Goal: Information Seeking & Learning: Learn about a topic

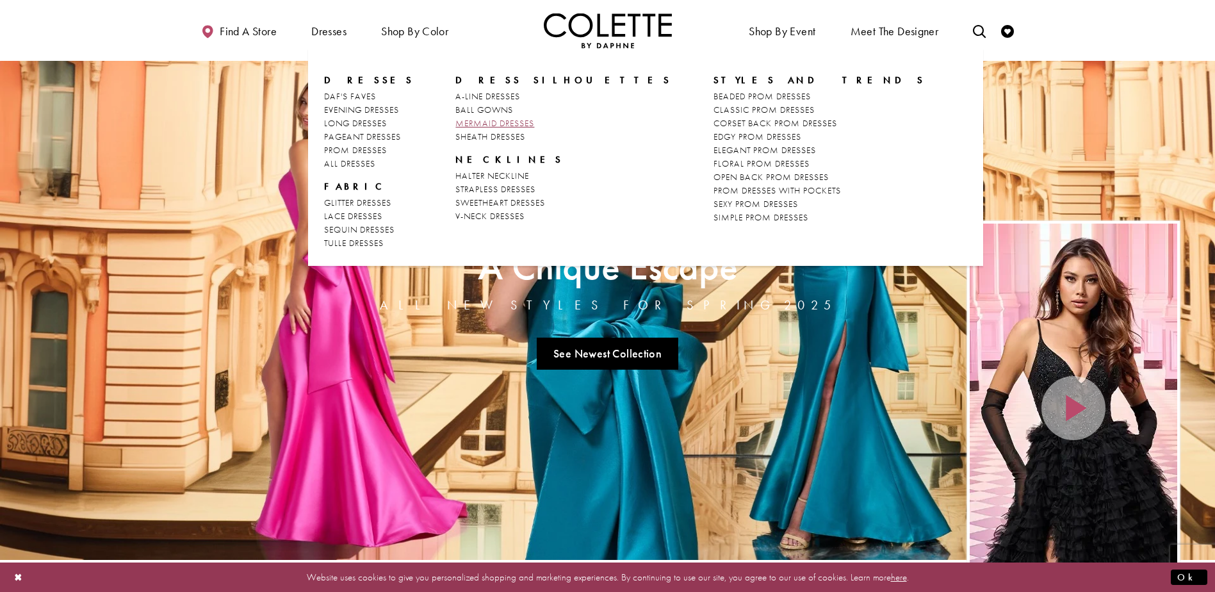
click at [489, 119] on span "MERMAID DRESSES" at bounding box center [494, 123] width 79 height 12
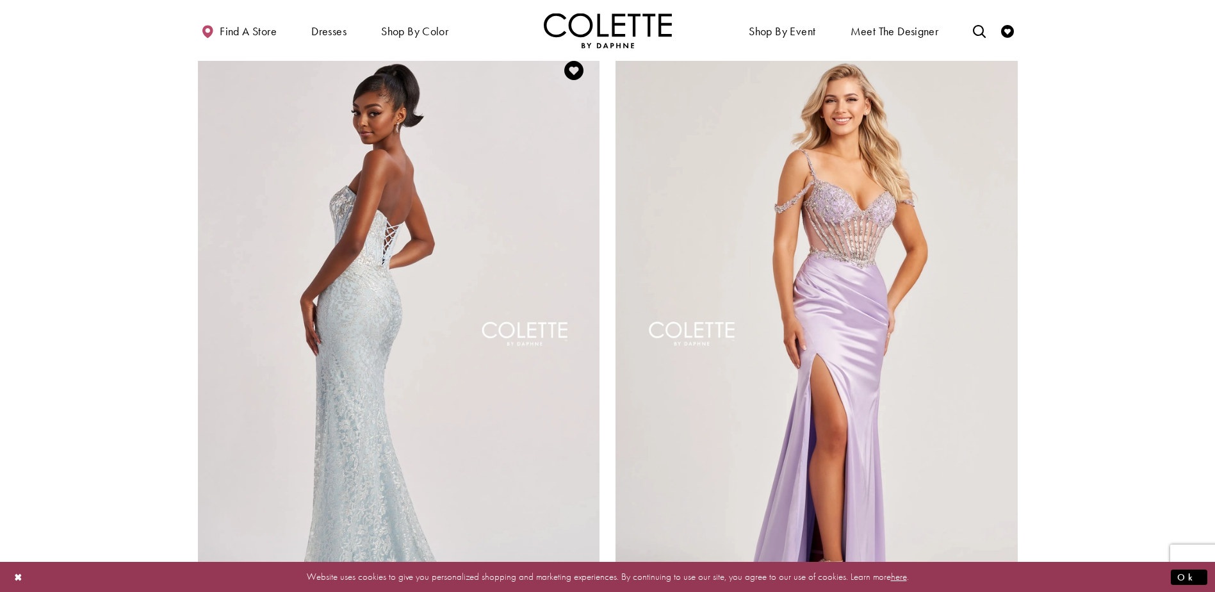
scroll to position [2050, 0]
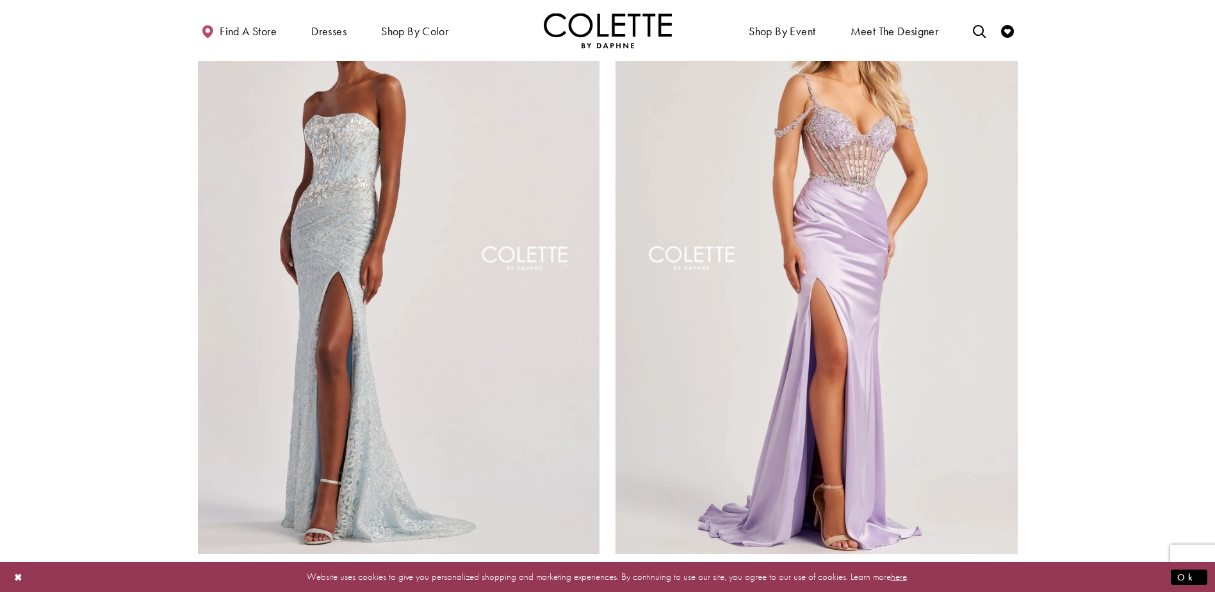
click at [594, 564] on span "Product List" at bounding box center [591, 571] width 15 height 15
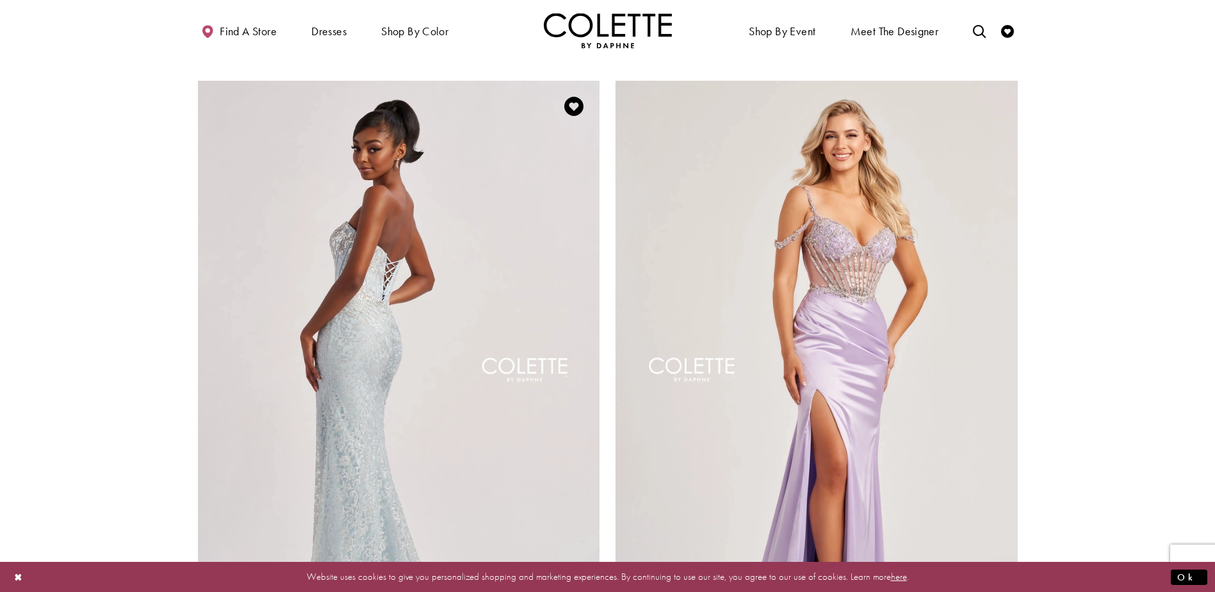
scroll to position [2114, 0]
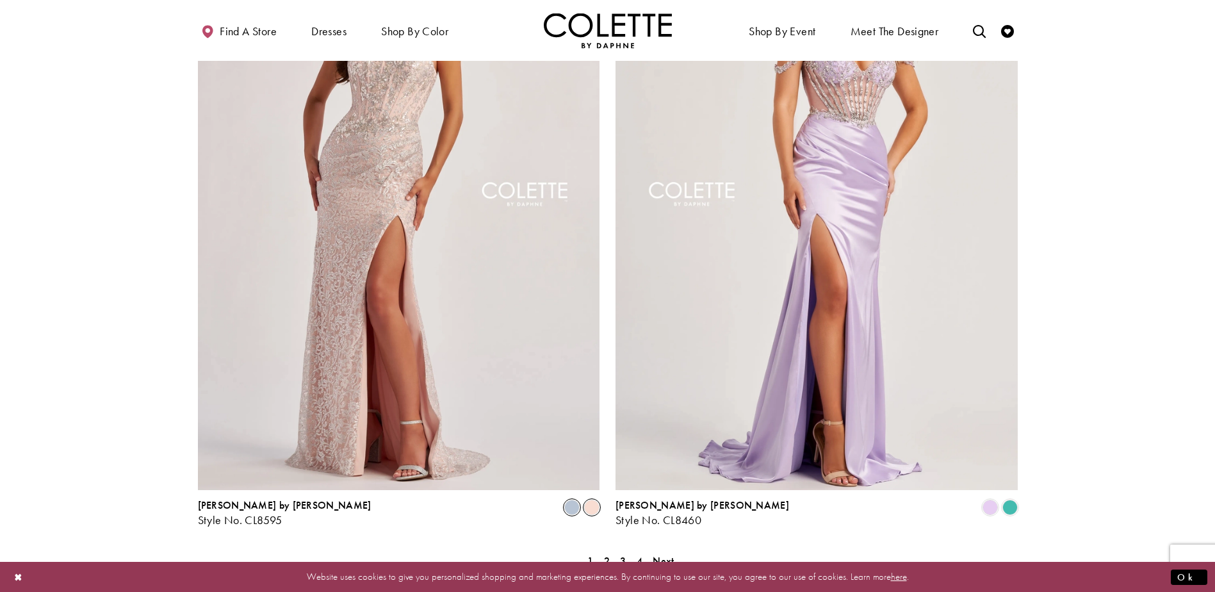
click at [579, 500] on span "Product List" at bounding box center [571, 507] width 15 height 15
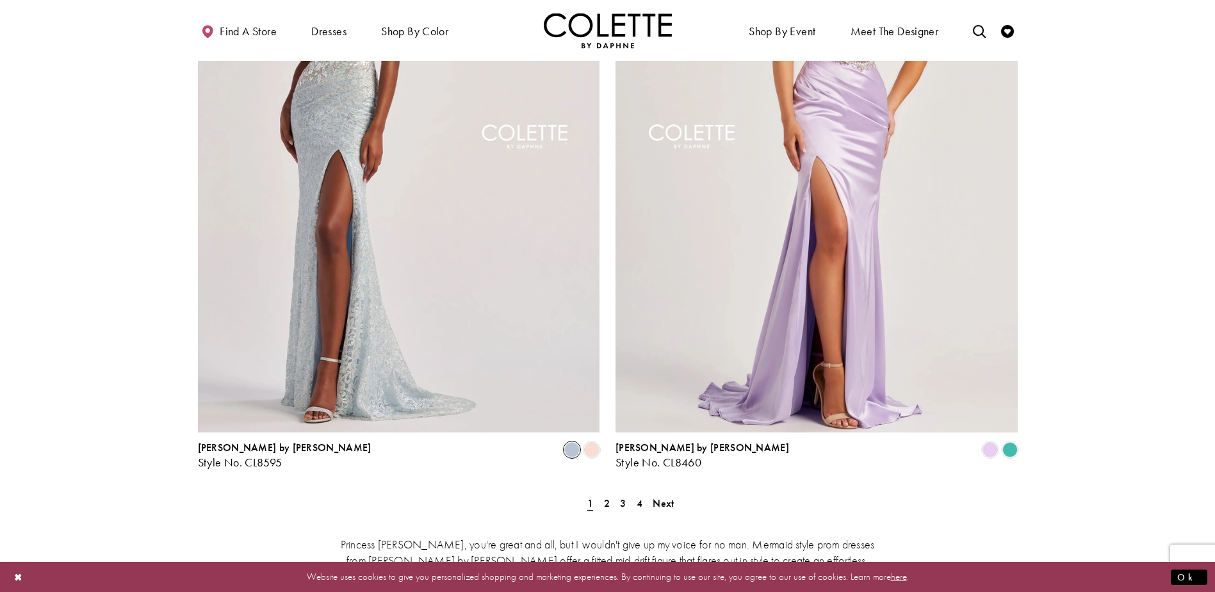
scroll to position [2178, 0]
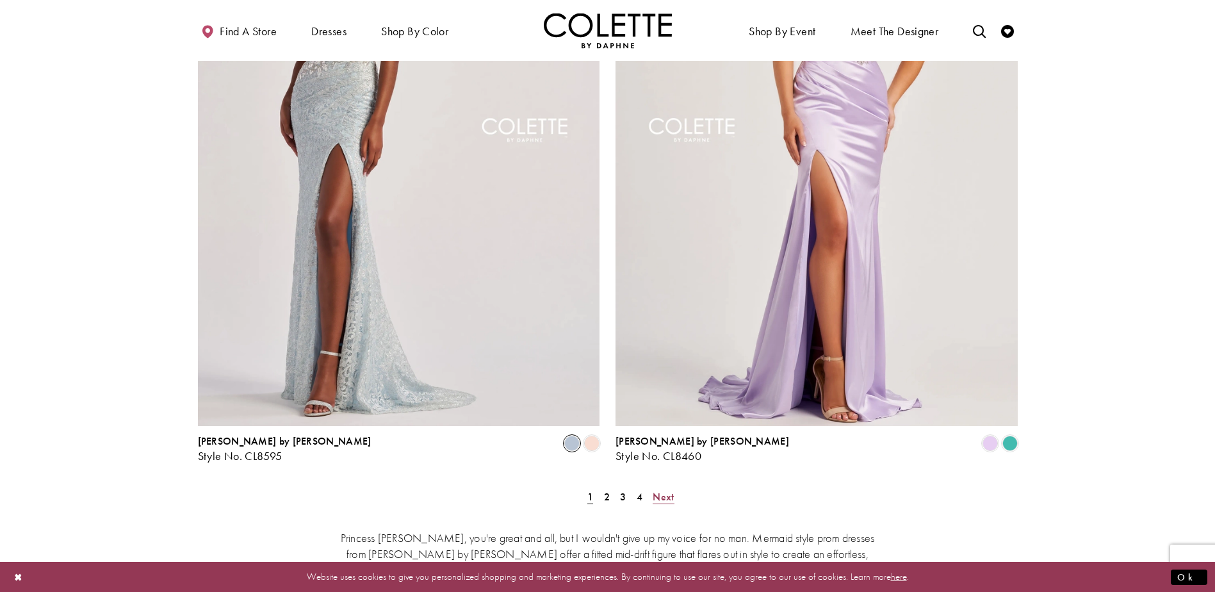
click at [663, 490] on span "Next" at bounding box center [663, 496] width 21 height 13
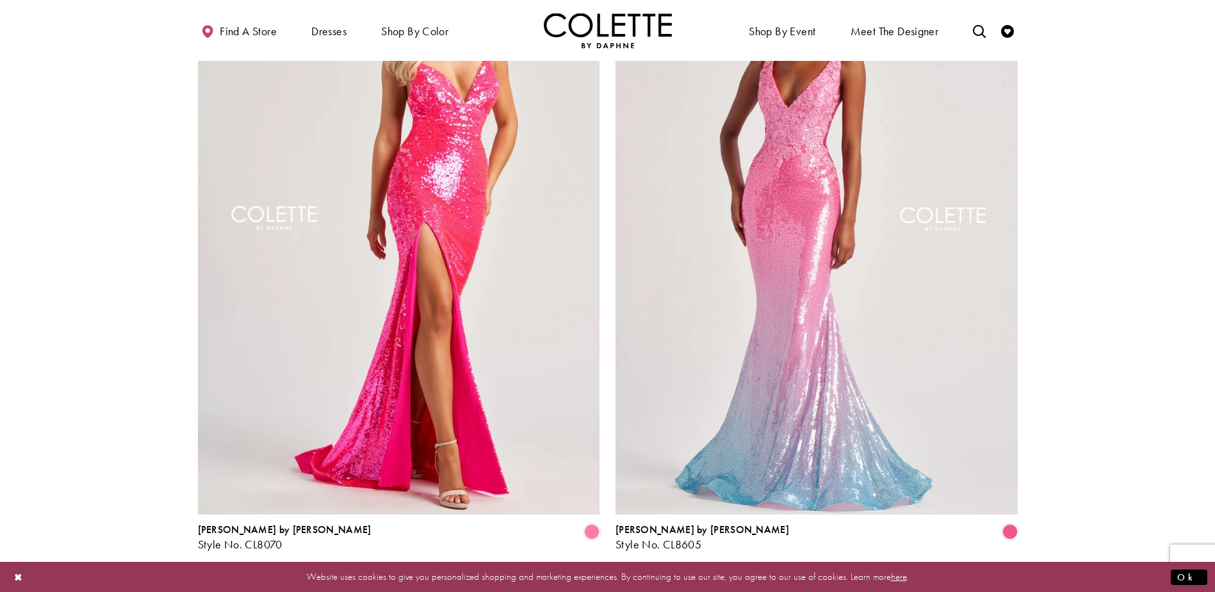
scroll to position [2306, 0]
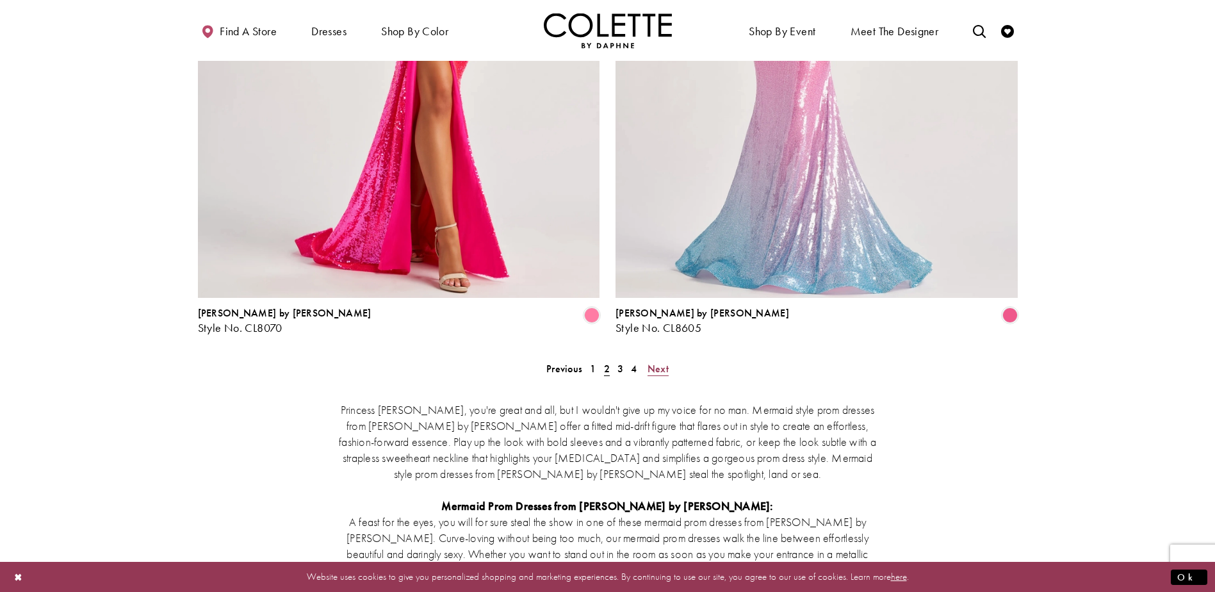
click at [651, 362] on span "Next" at bounding box center [658, 368] width 21 height 13
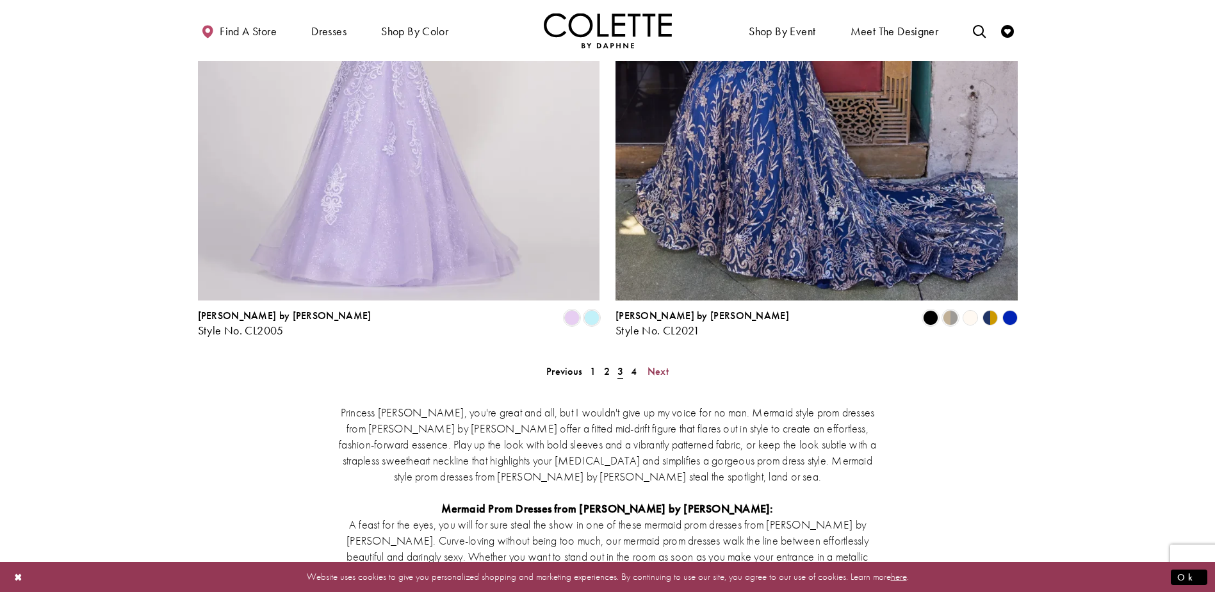
scroll to position [2311, 0]
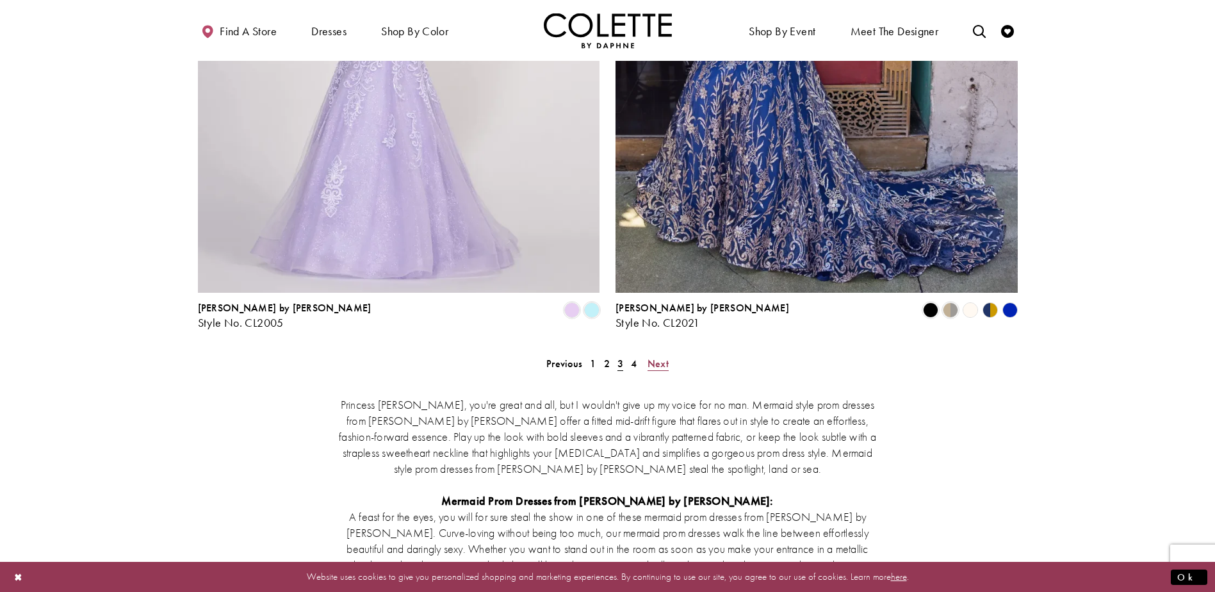
click at [660, 357] on span "Next" at bounding box center [658, 363] width 21 height 13
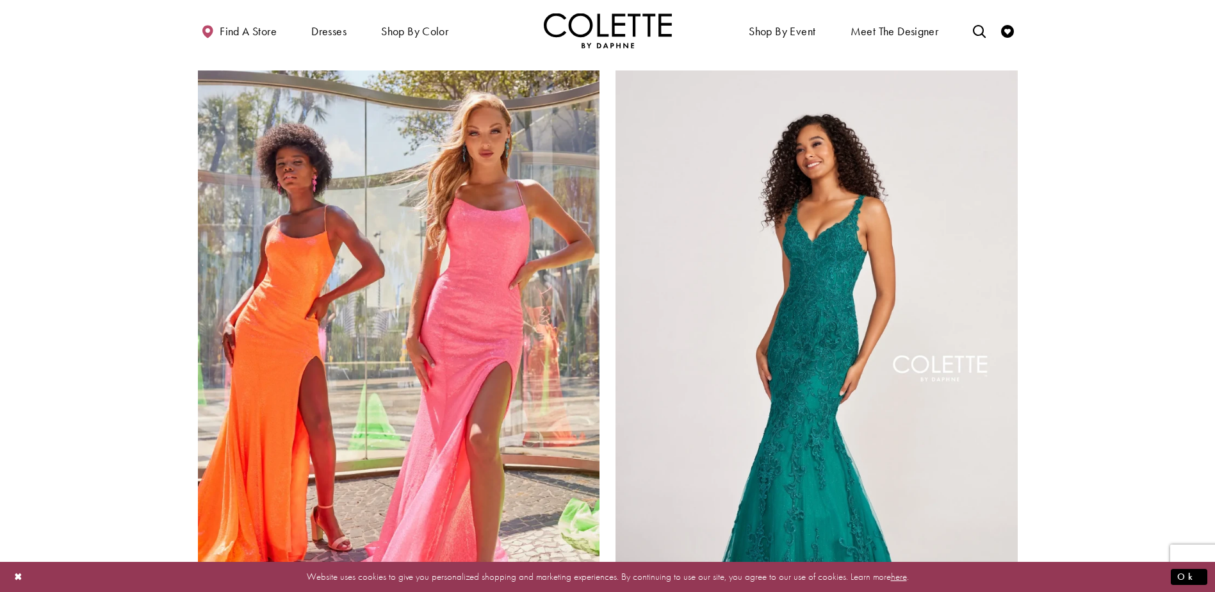
scroll to position [261, 0]
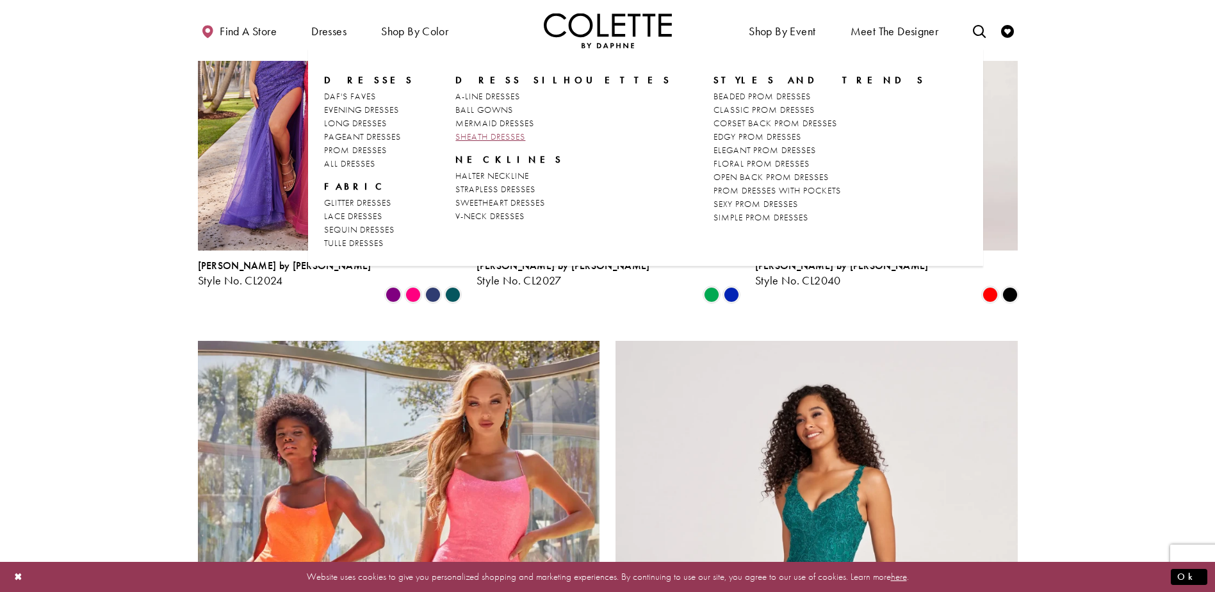
click at [472, 132] on span "SHEATH DRESSES" at bounding box center [490, 137] width 70 height 12
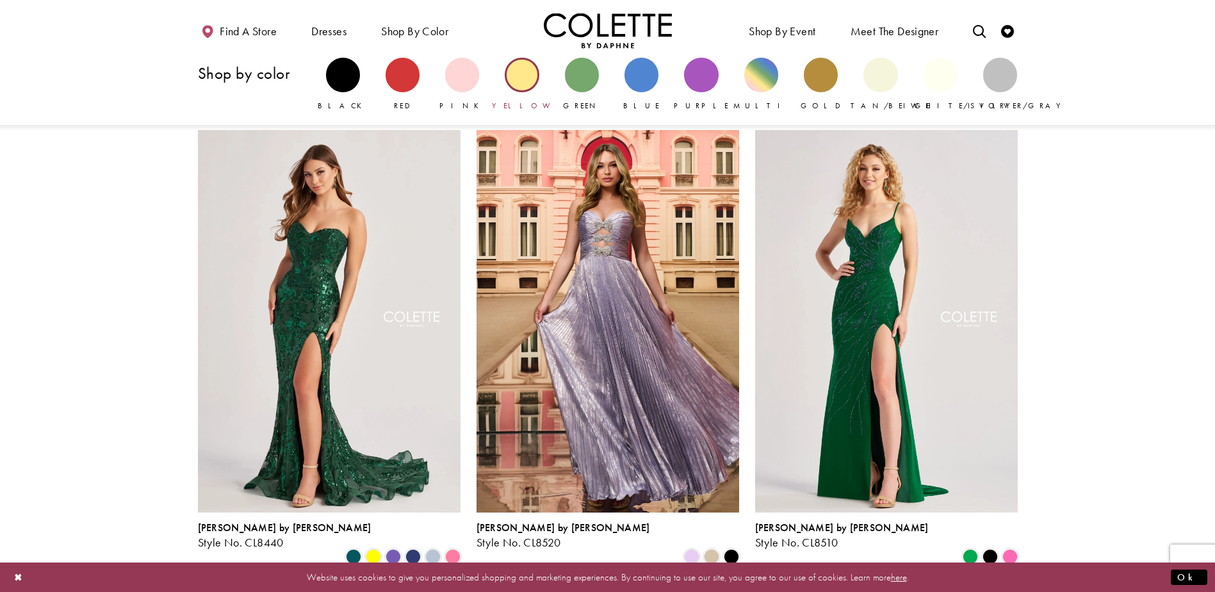
click at [511, 70] on div "Primary block" at bounding box center [522, 75] width 34 height 34
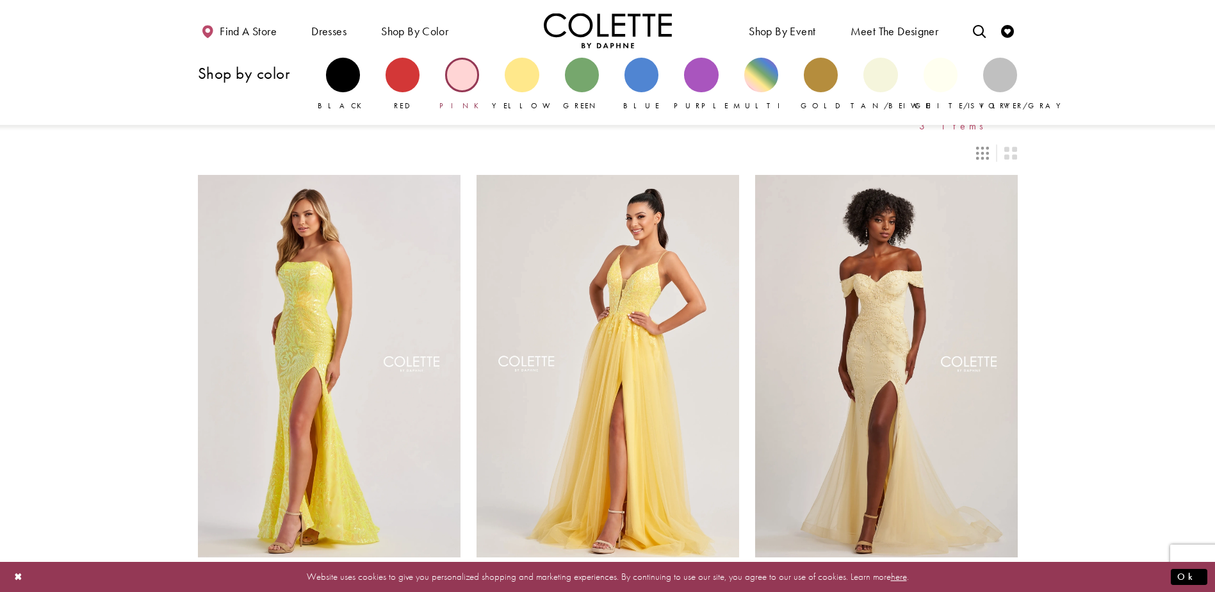
click at [476, 78] on div "Primary block" at bounding box center [462, 75] width 34 height 34
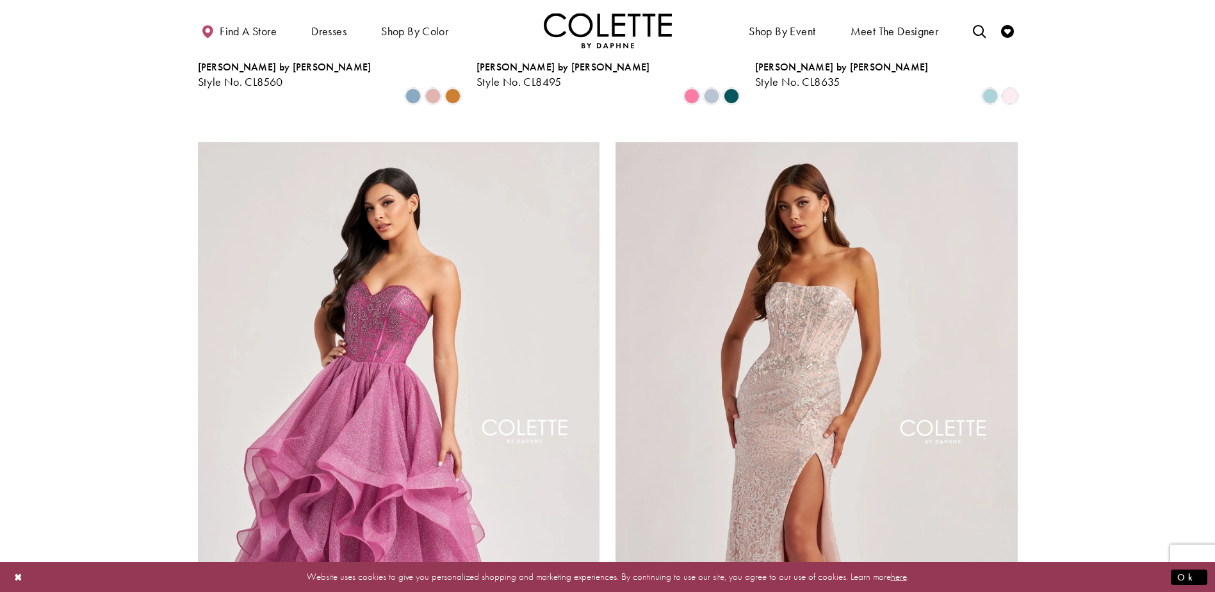
scroll to position [2306, 0]
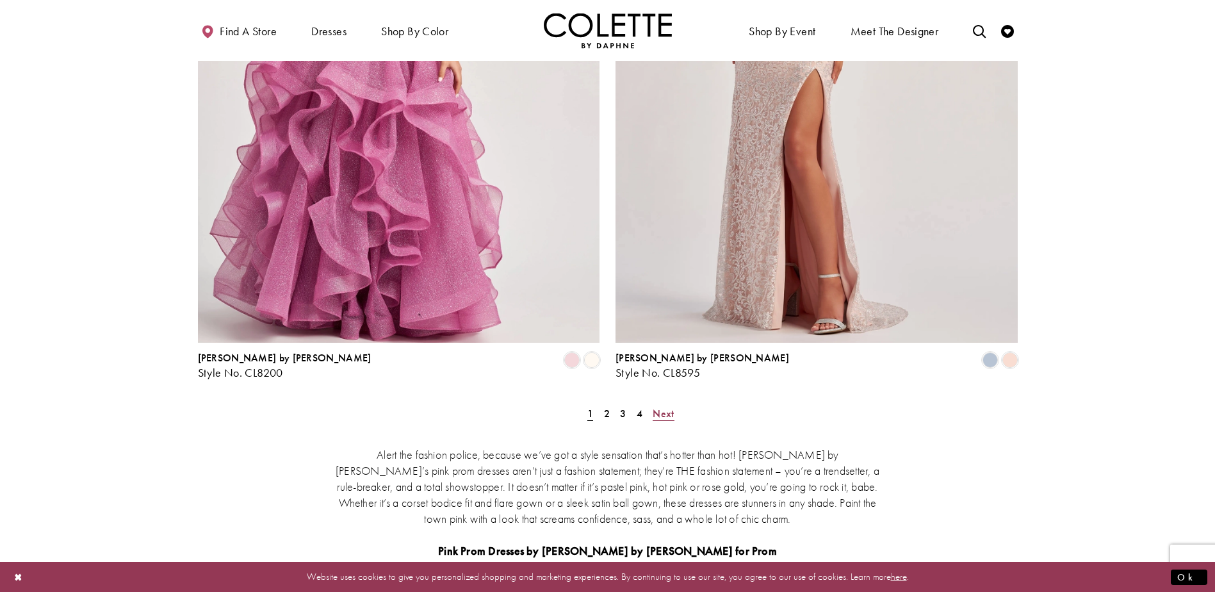
click at [665, 407] on span "Next" at bounding box center [663, 413] width 21 height 13
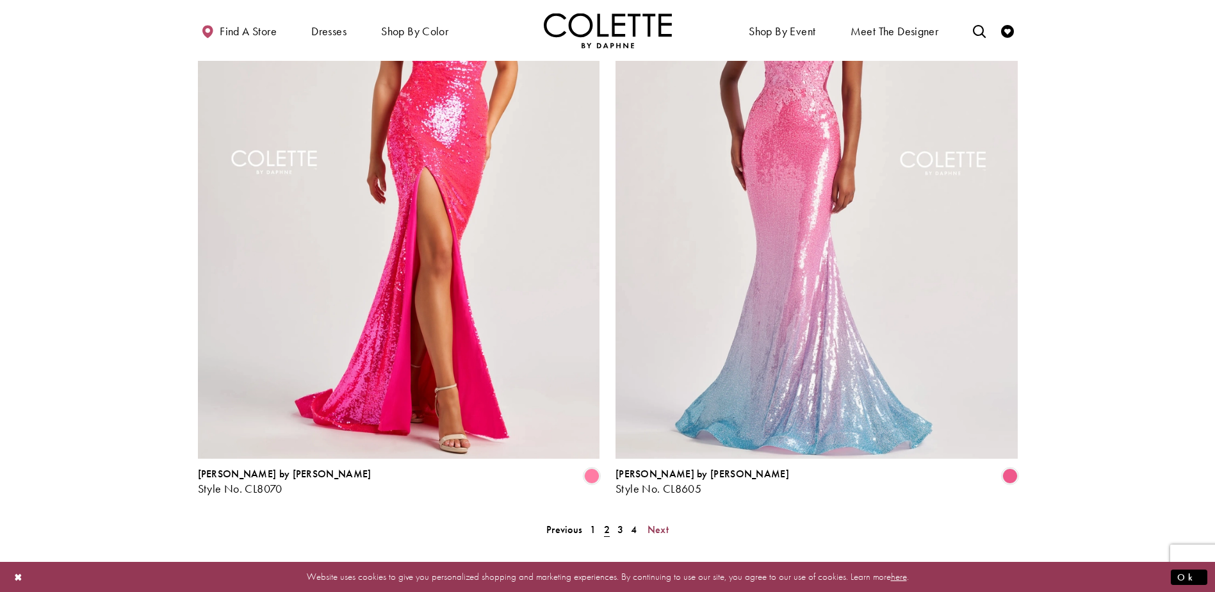
scroll to position [2311, 0]
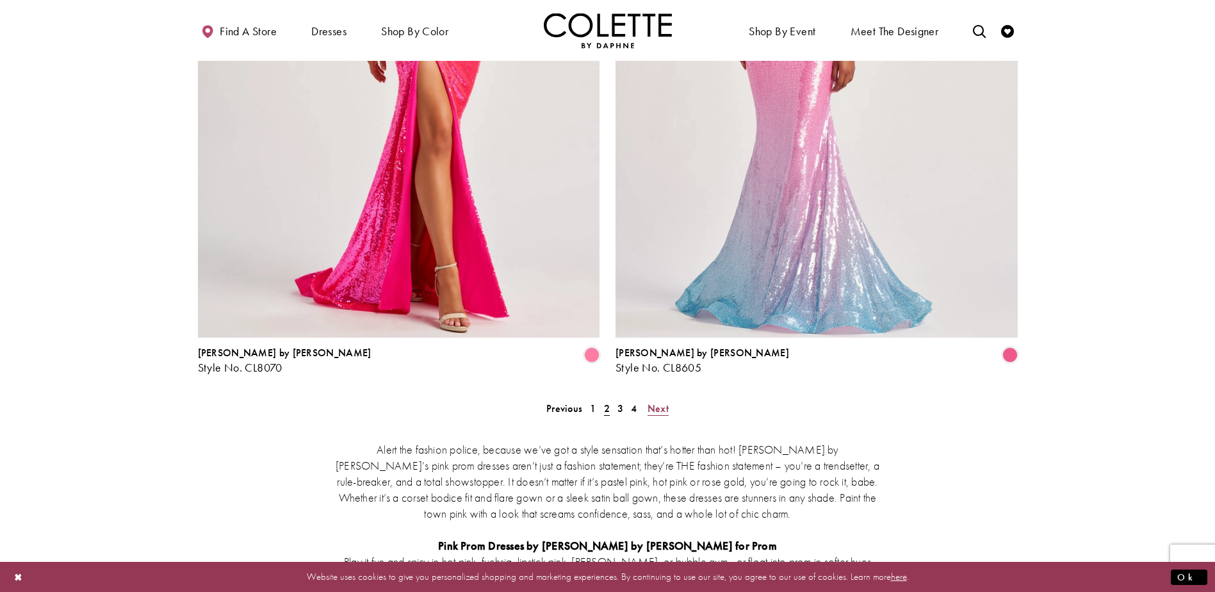
click at [662, 402] on span "Next" at bounding box center [658, 408] width 21 height 13
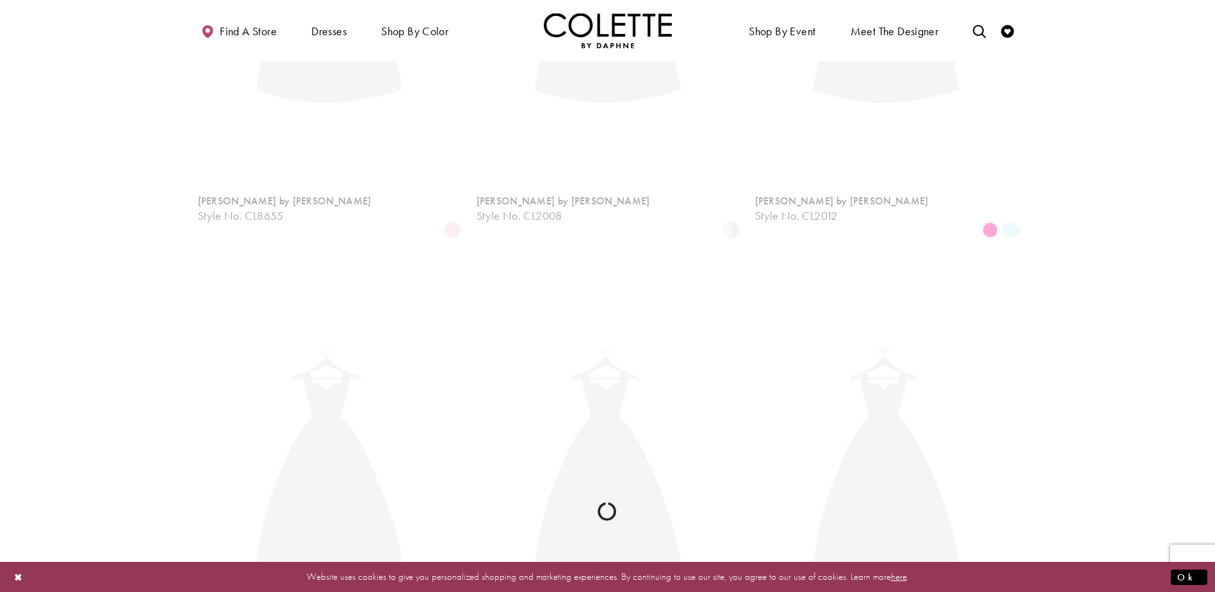
scroll to position [69, 0]
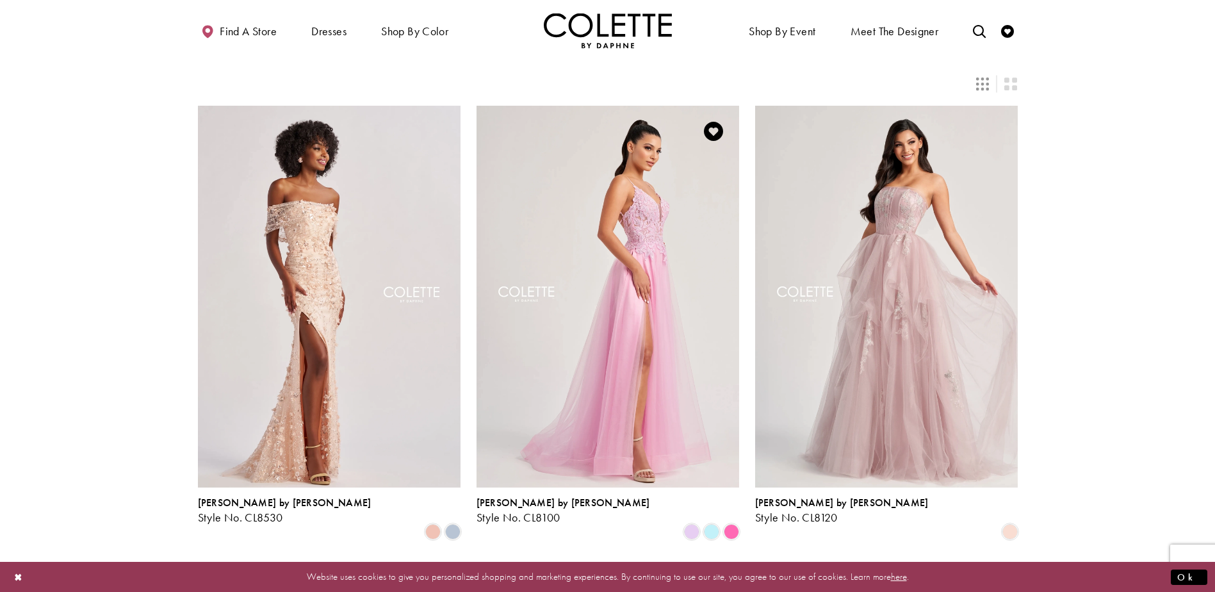
click at [683, 225] on img "Visit Colette by Daphne Style No. CL8100 Page" at bounding box center [608, 297] width 263 height 382
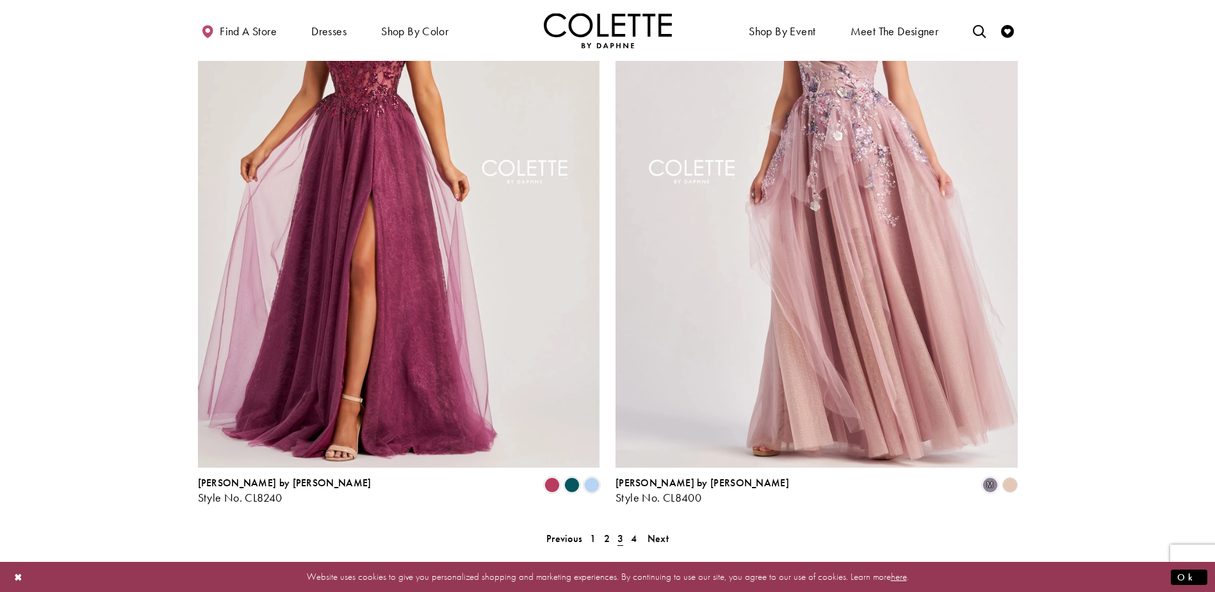
scroll to position [2183, 0]
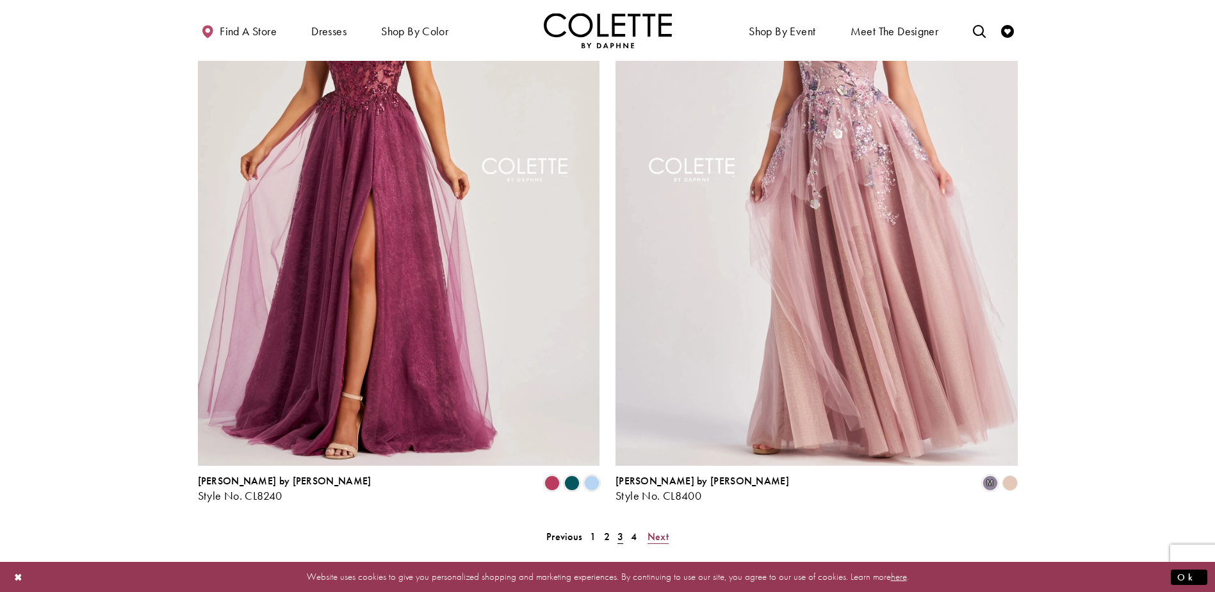
click at [658, 530] on span "Next" at bounding box center [658, 536] width 21 height 13
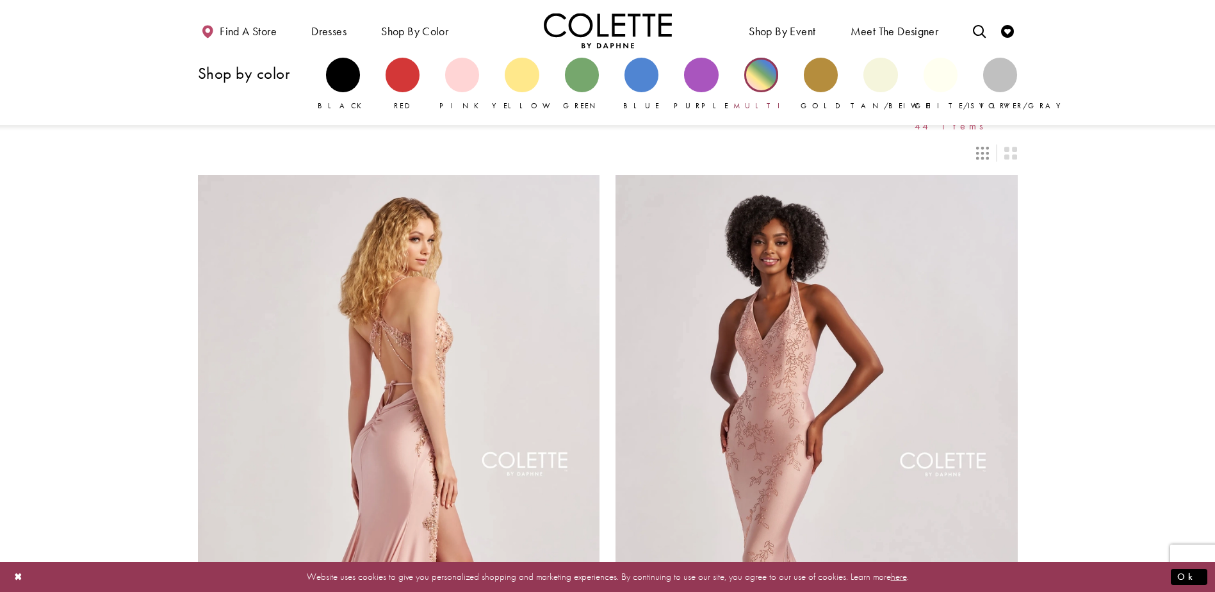
click at [768, 81] on div "Primary block" at bounding box center [761, 75] width 34 height 34
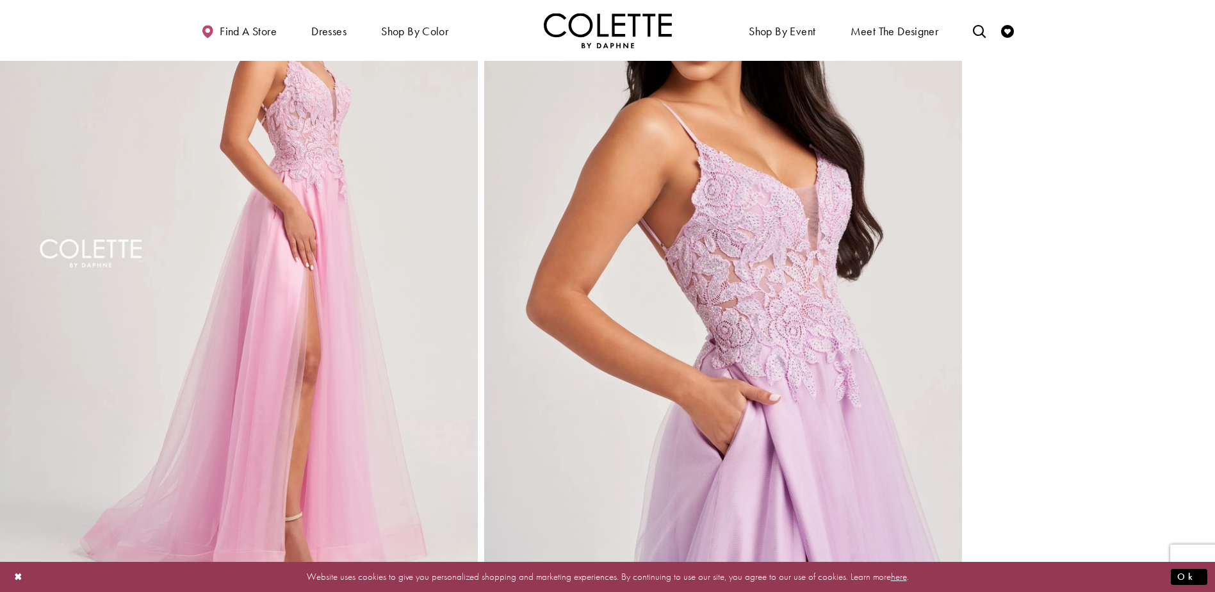
scroll to position [1794, 0]
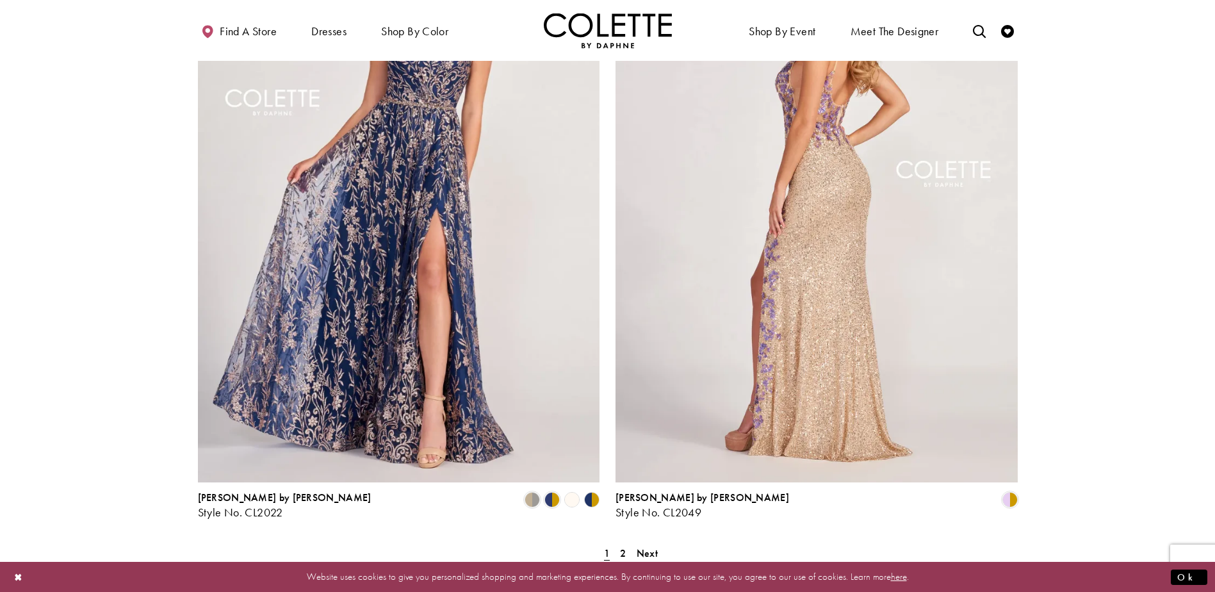
scroll to position [2242, 0]
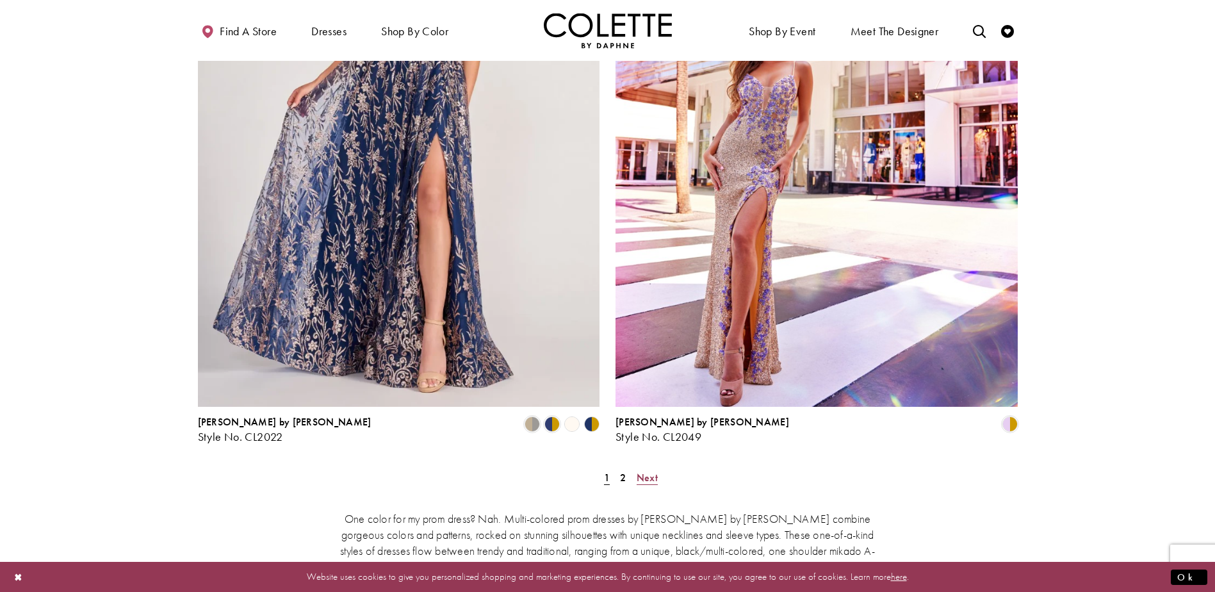
click at [653, 471] on span "Next" at bounding box center [647, 477] width 21 height 13
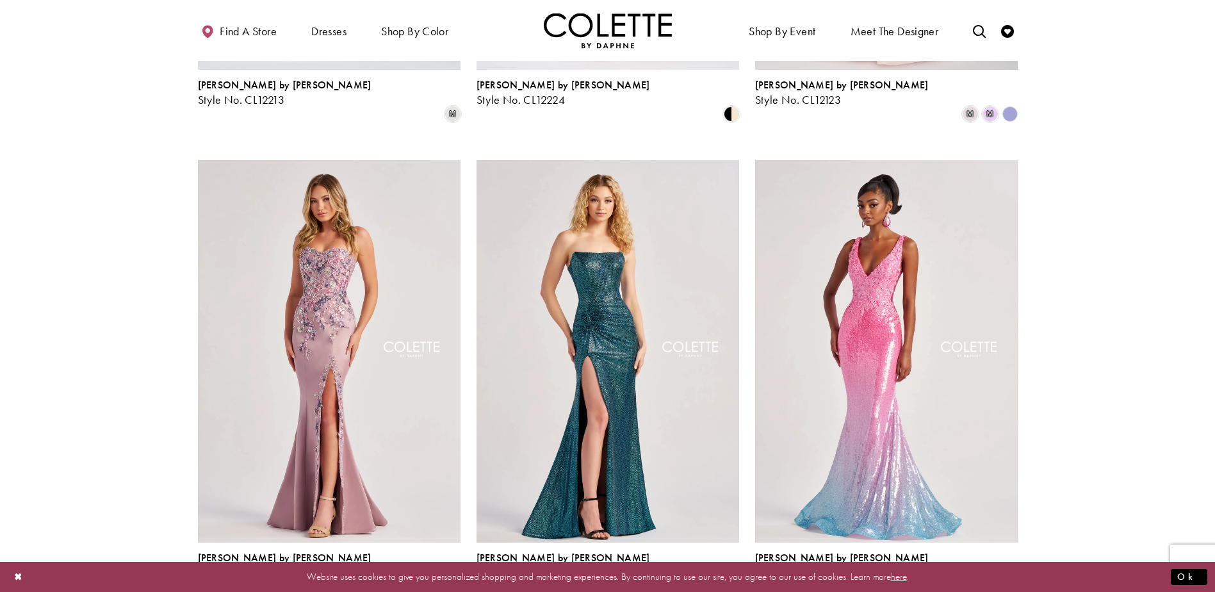
scroll to position [454, 0]
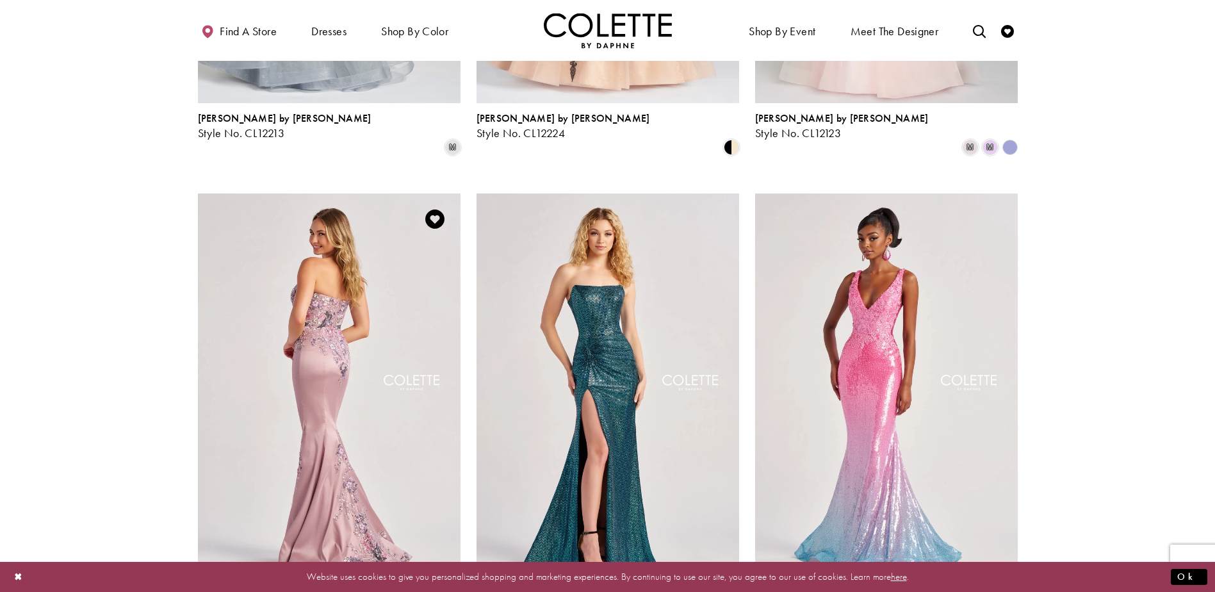
click at [307, 238] on img "Visit Colette by Daphne Style No. CL8410 Page" at bounding box center [329, 384] width 263 height 382
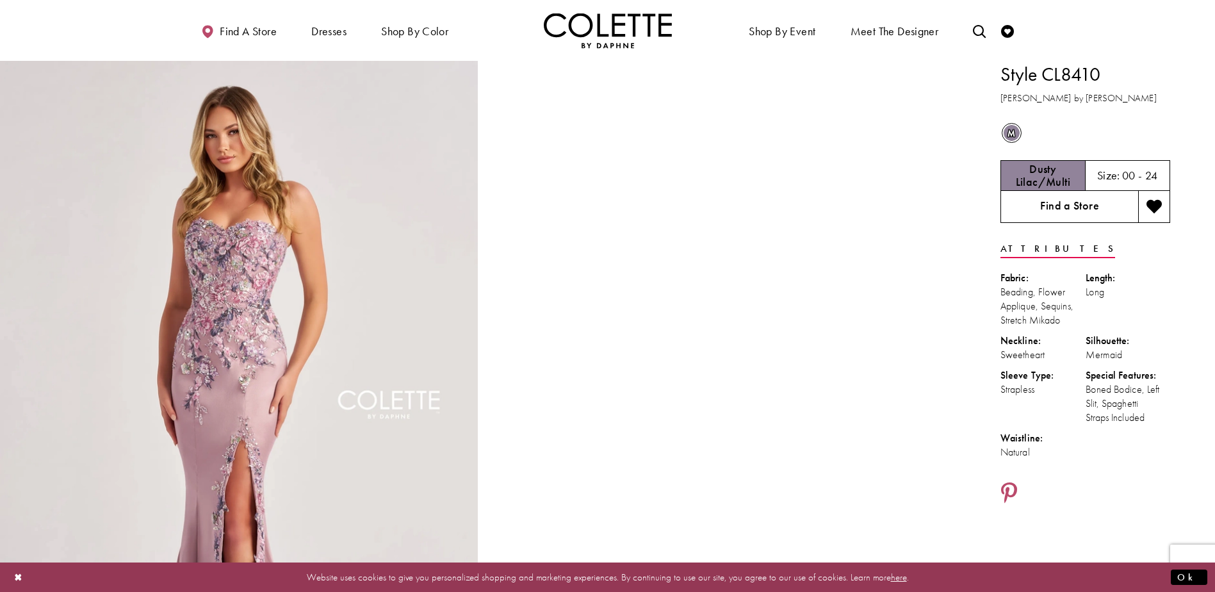
click at [1031, 208] on link "Find a Store" at bounding box center [1070, 207] width 138 height 32
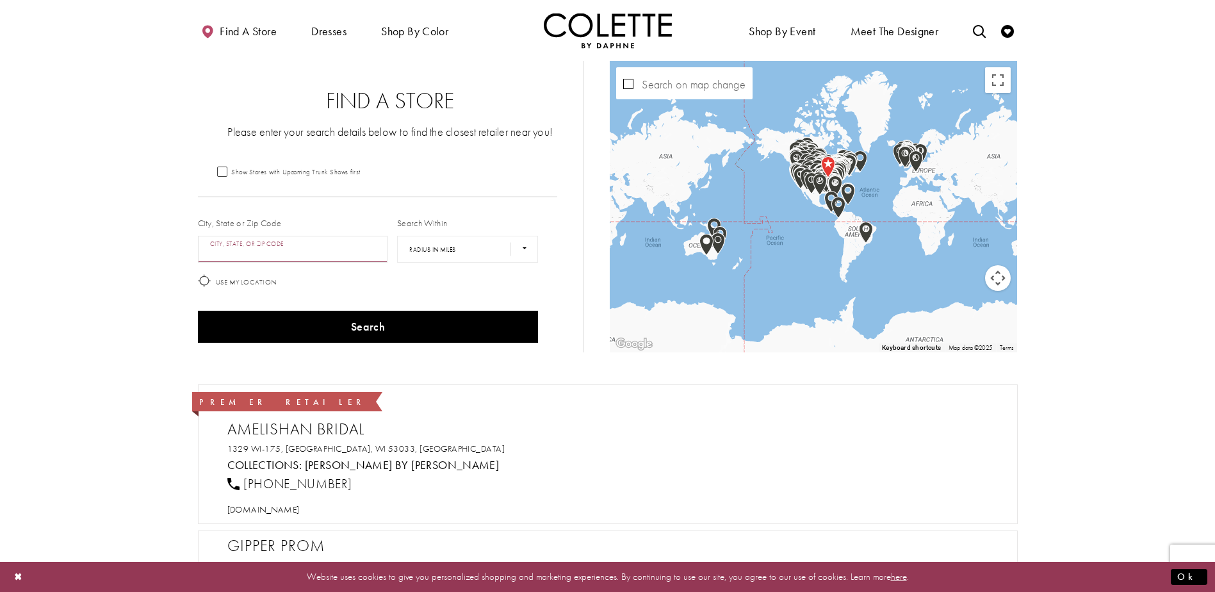
click at [383, 252] on input "City, State, or ZIP Code" at bounding box center [293, 249] width 190 height 27
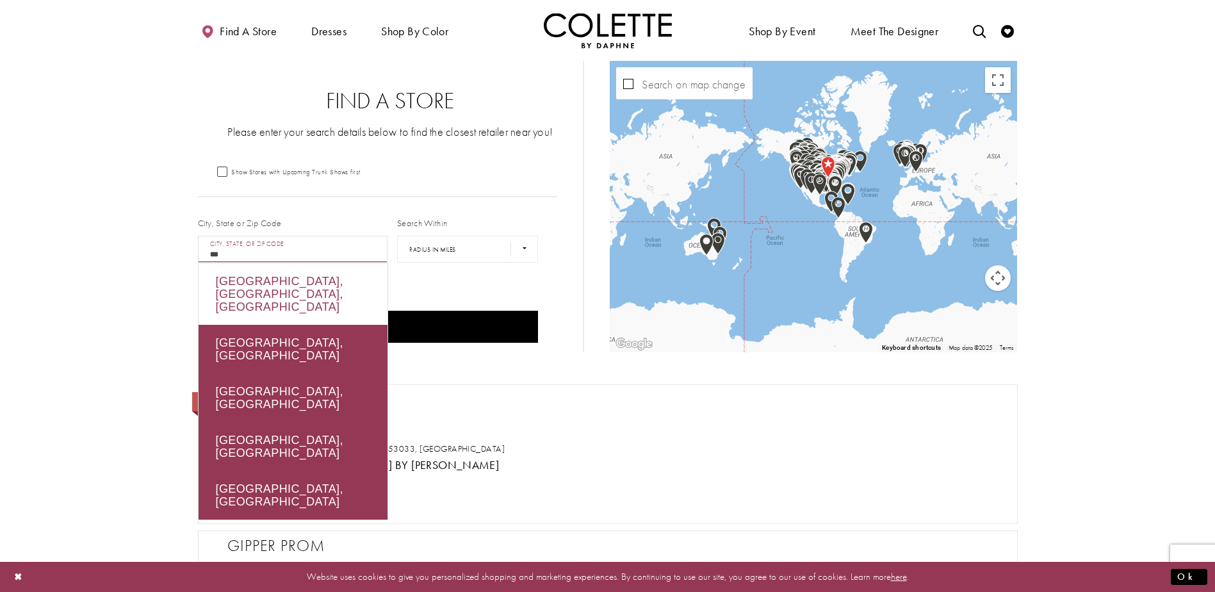
click at [293, 286] on div "Winnipeg, MB, Canada" at bounding box center [293, 293] width 189 height 61
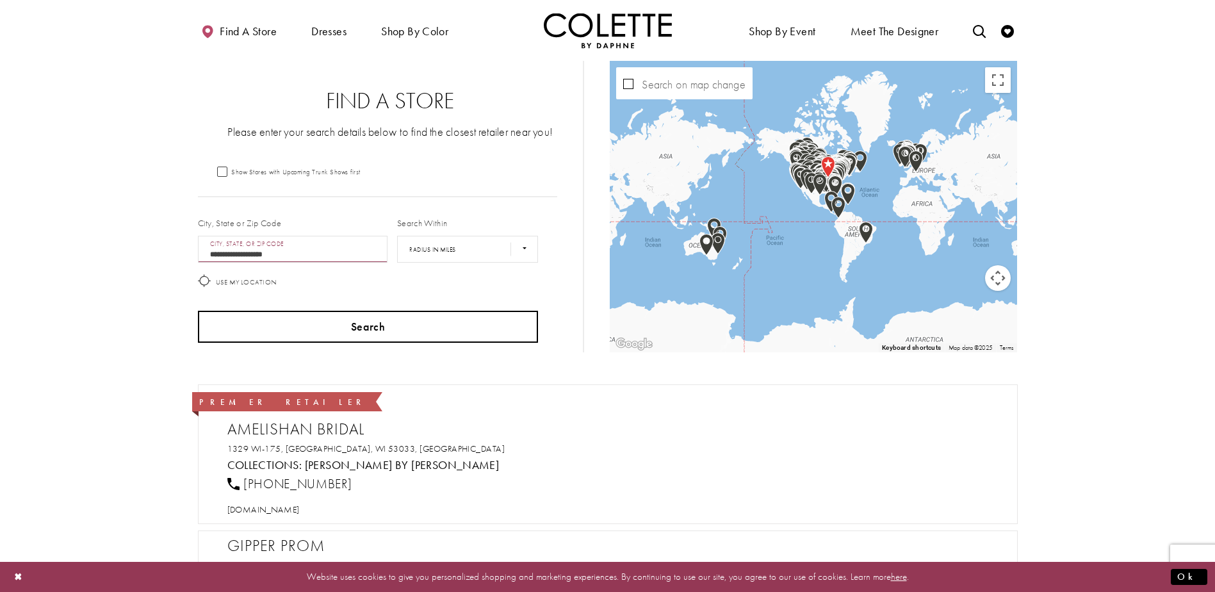
type input "**********"
click at [285, 330] on button "Search" at bounding box center [368, 327] width 341 height 32
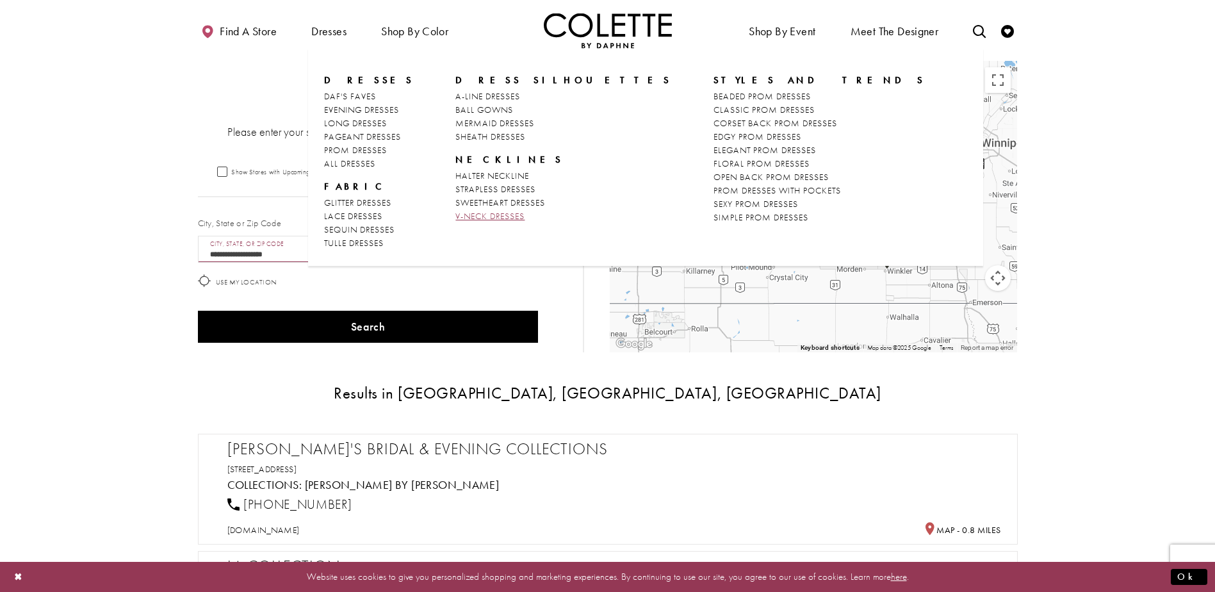
click at [493, 218] on span "V-NECK DRESSES" at bounding box center [489, 216] width 69 height 12
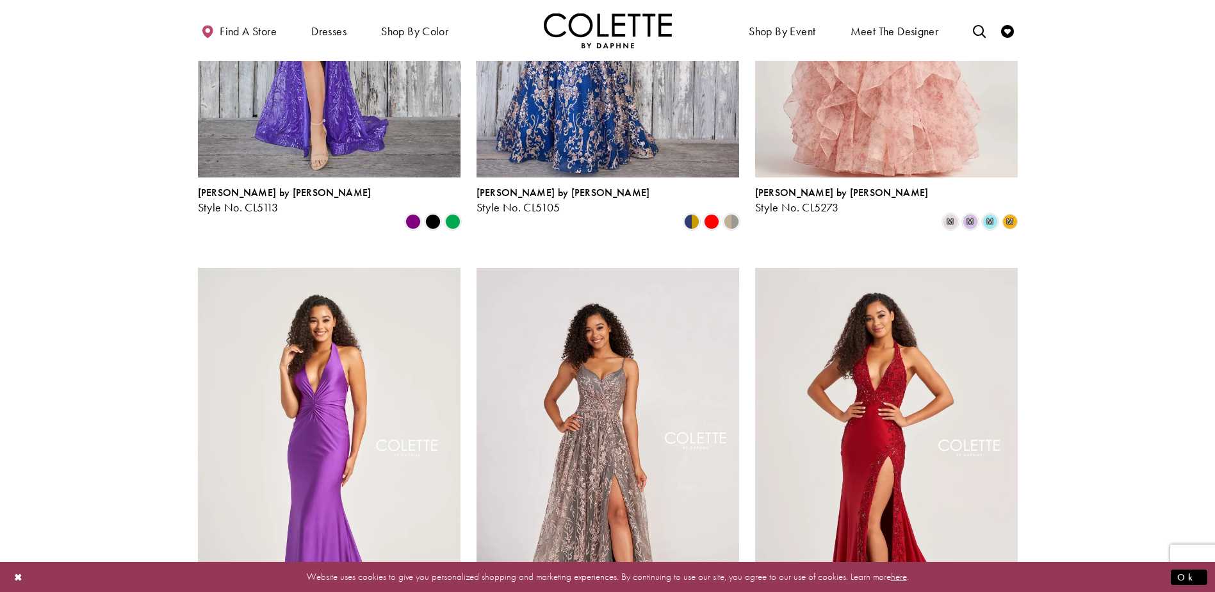
scroll to position [1281, 0]
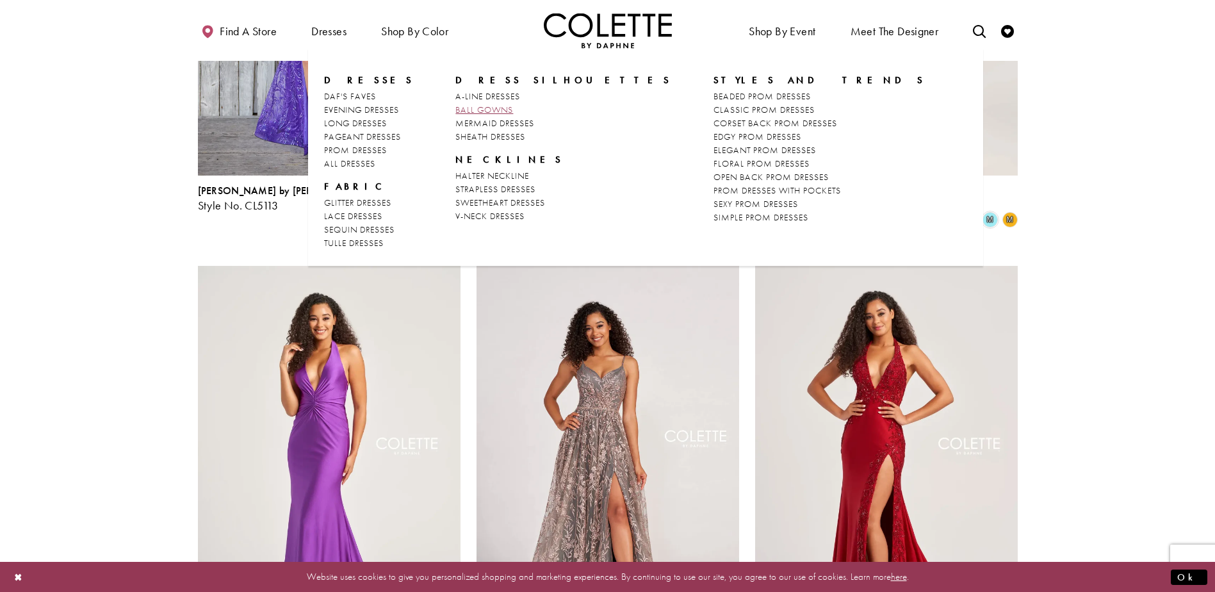
click at [478, 106] on span "BALL GOWNS" at bounding box center [484, 110] width 58 height 12
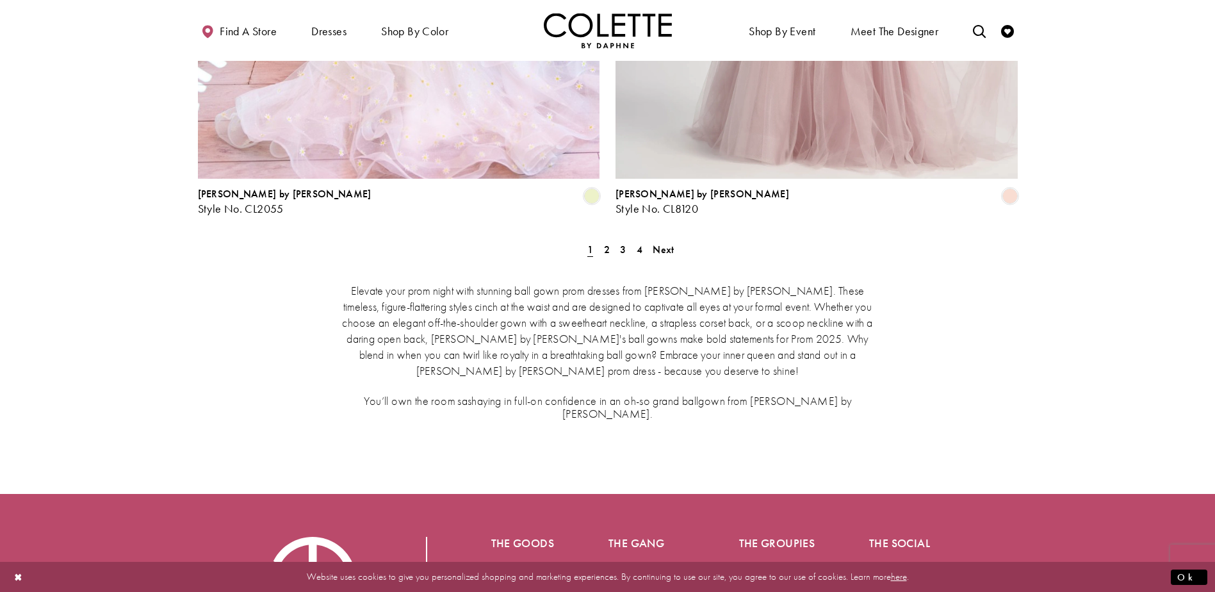
scroll to position [2519, 0]
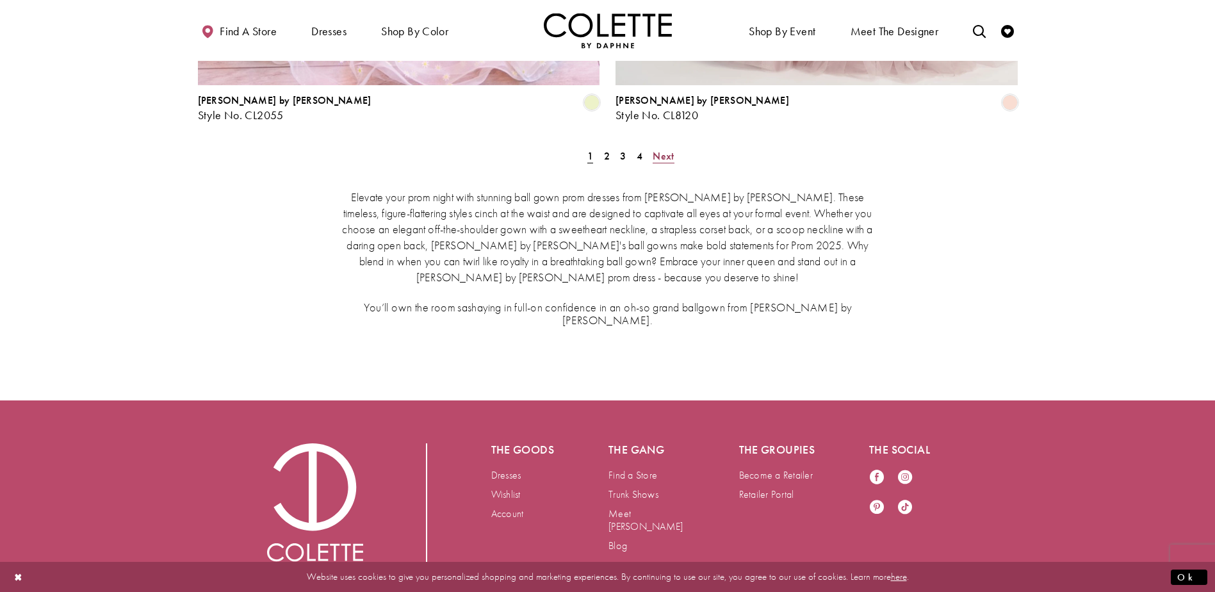
click at [667, 149] on span "Next" at bounding box center [663, 155] width 21 height 13
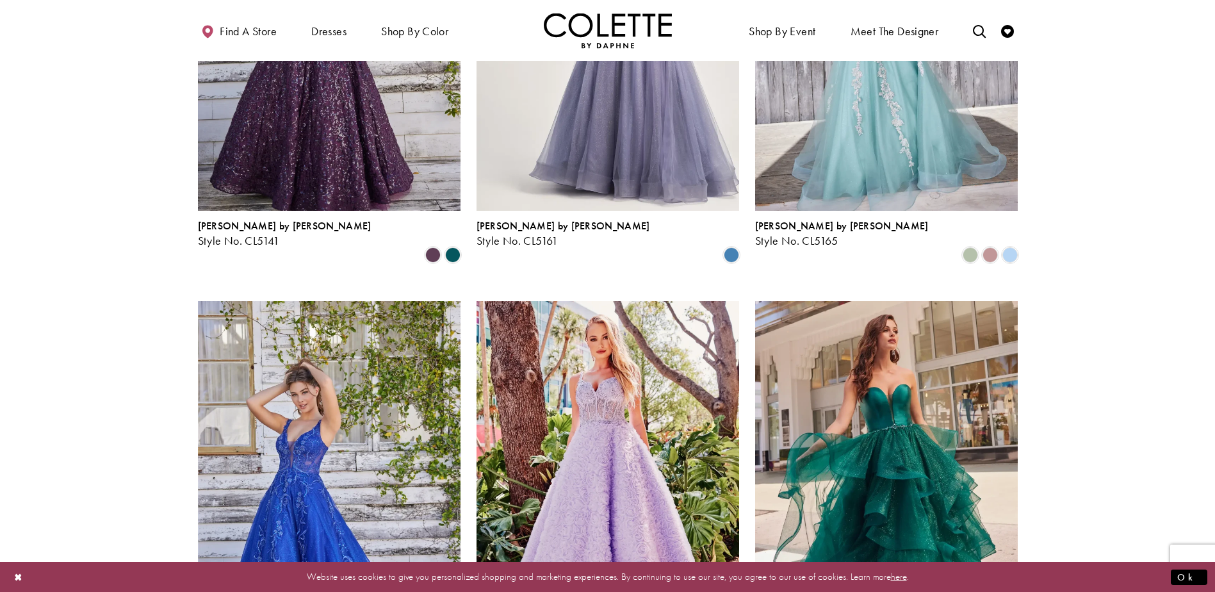
scroll to position [518, 0]
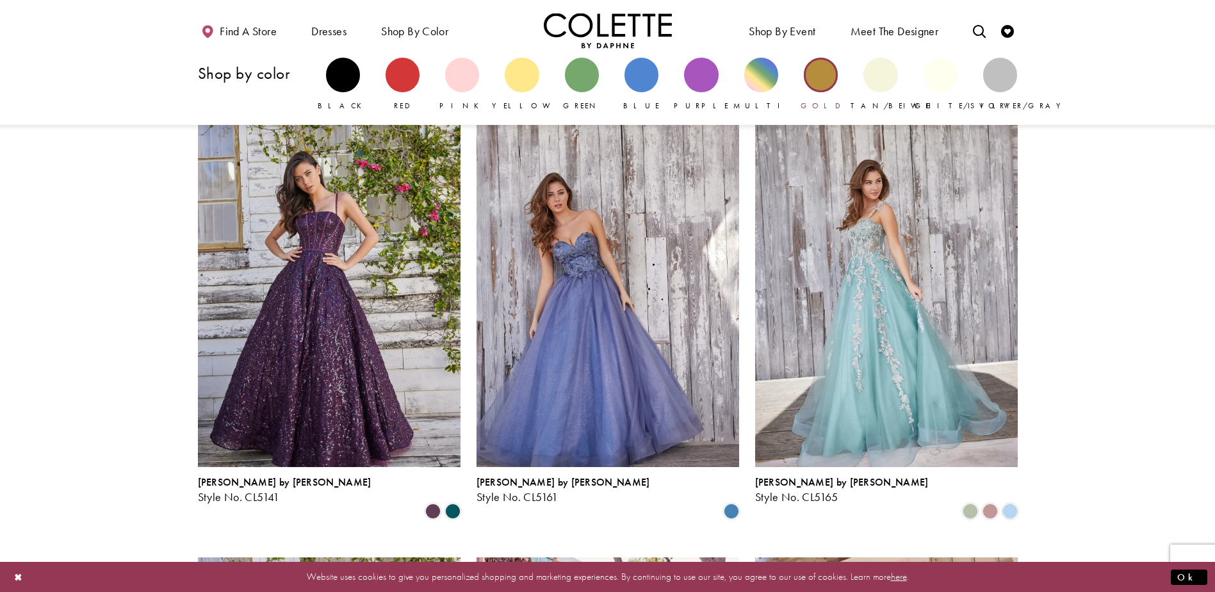
click at [814, 74] on div "Primary block" at bounding box center [821, 75] width 34 height 34
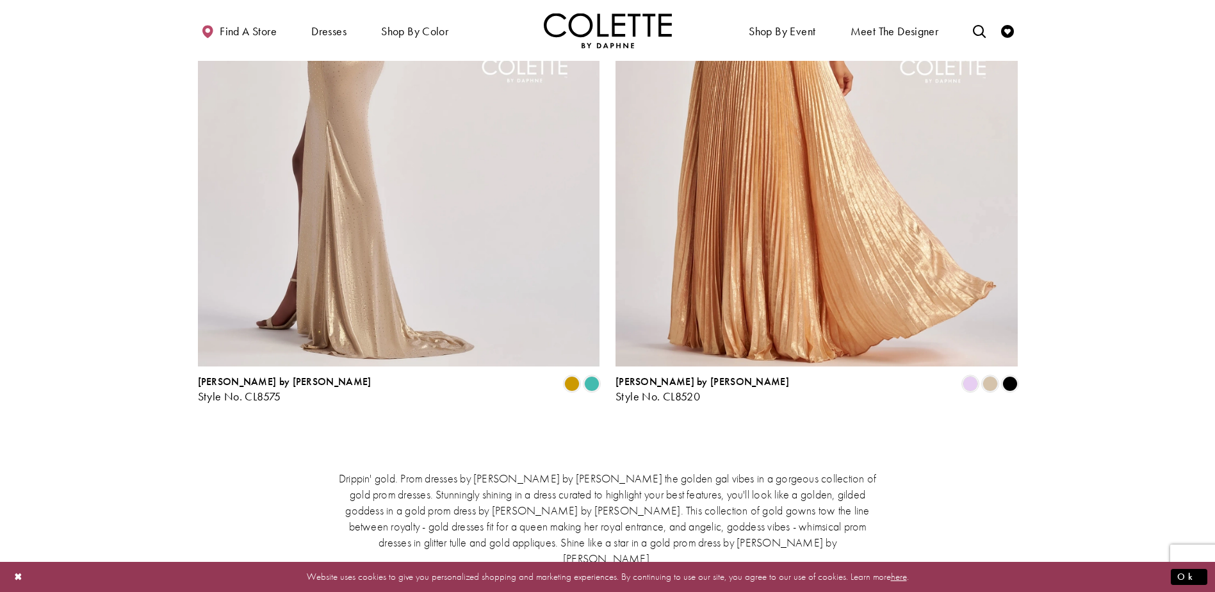
scroll to position [705, 0]
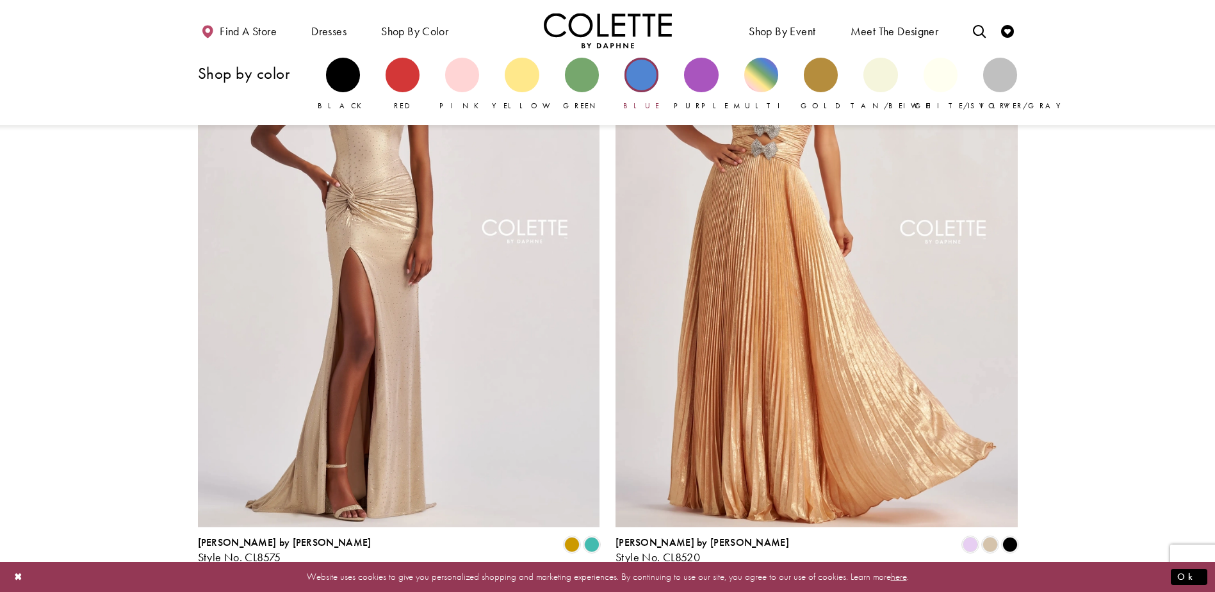
click at [627, 69] on div "Primary block" at bounding box center [642, 75] width 34 height 34
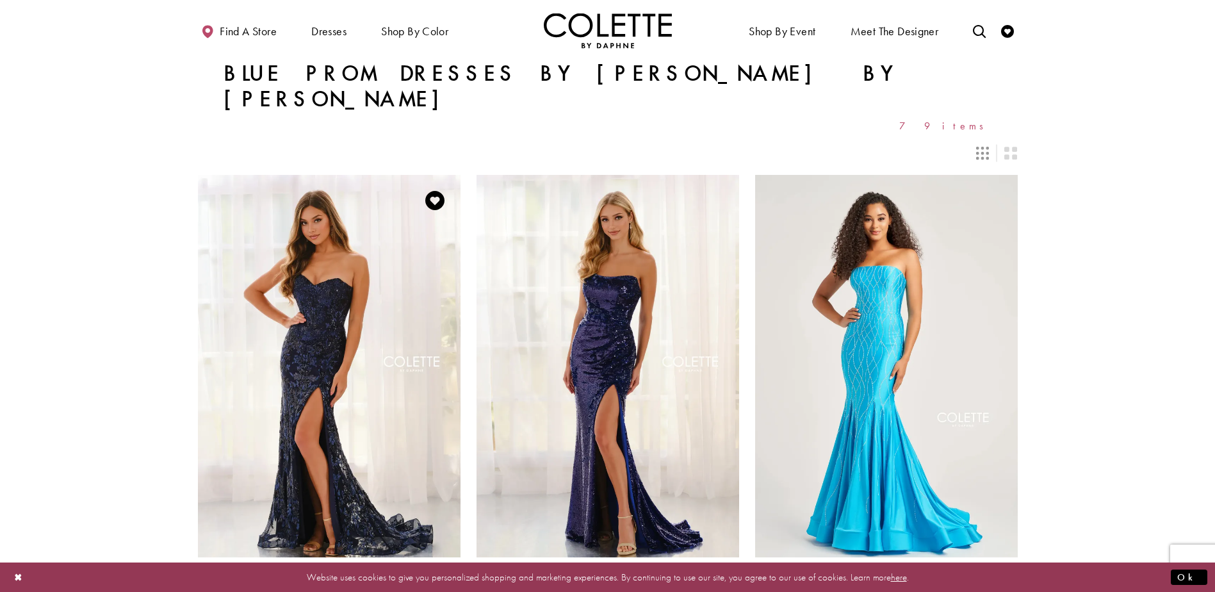
click at [365, 234] on img "Visit Colette by Daphne Style No. CL8440 Page" at bounding box center [329, 366] width 263 height 382
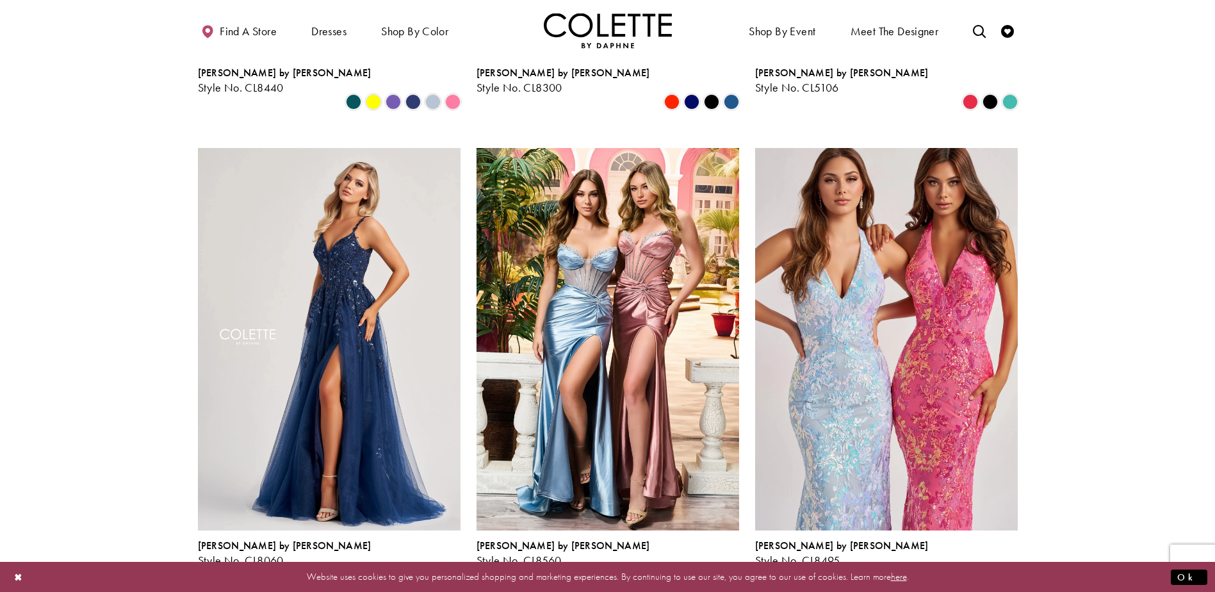
scroll to position [512, 0]
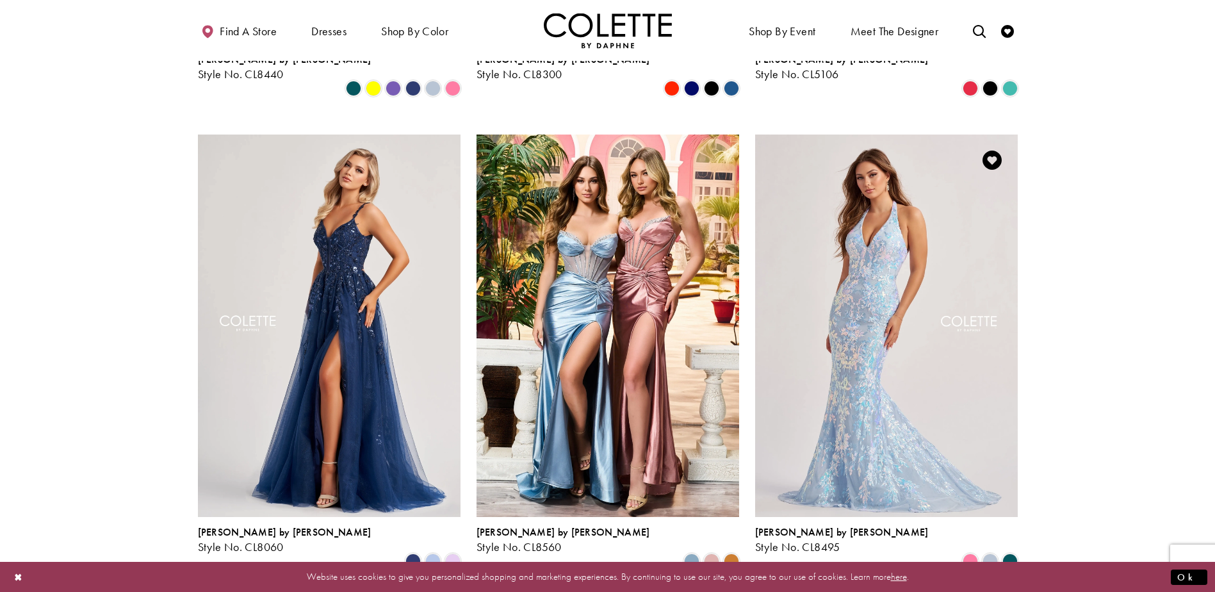
click at [938, 249] on img "Visit Colette by Daphne Style No. CL8495 Page" at bounding box center [886, 326] width 263 height 382
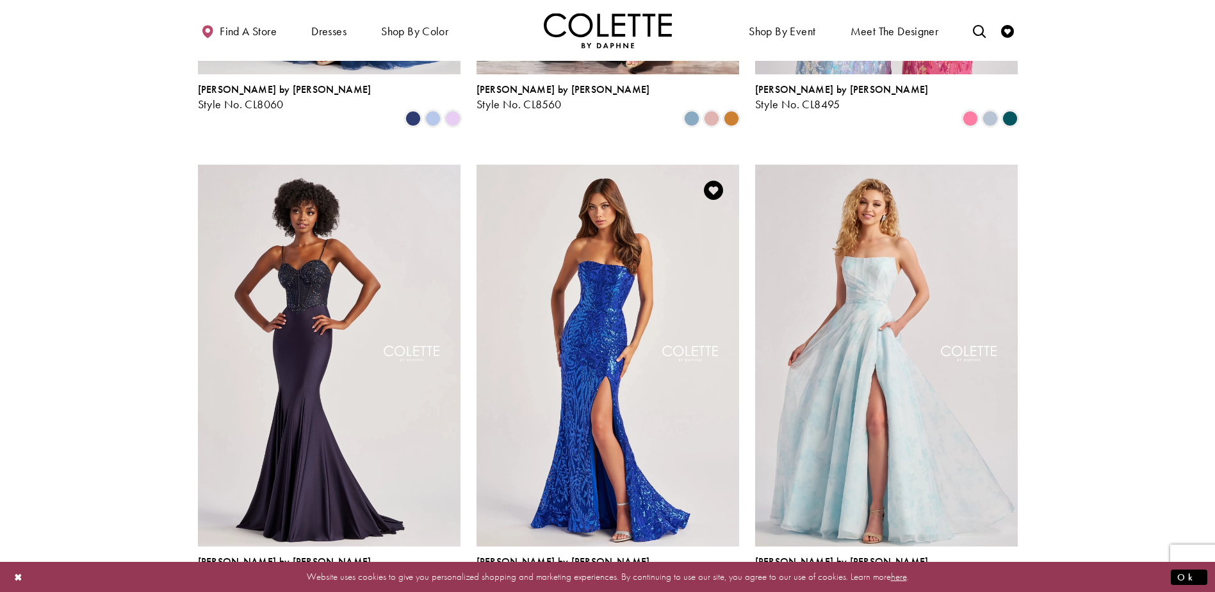
scroll to position [961, 0]
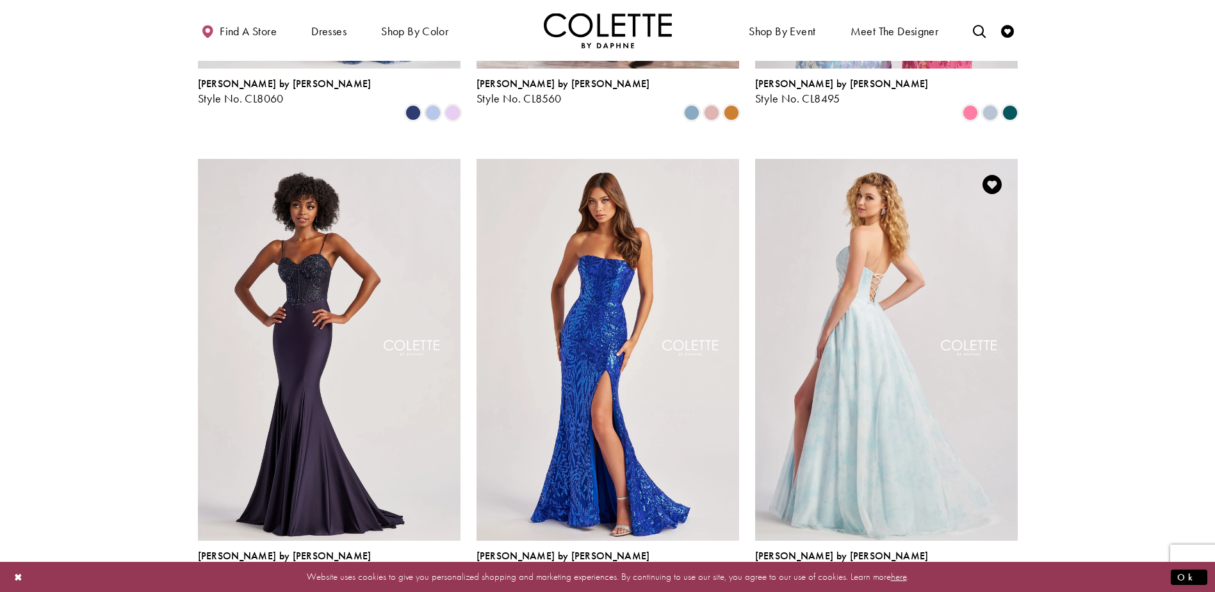
click at [817, 320] on img "Visit Colette by Daphne Style No. CL8635 Page" at bounding box center [886, 350] width 263 height 382
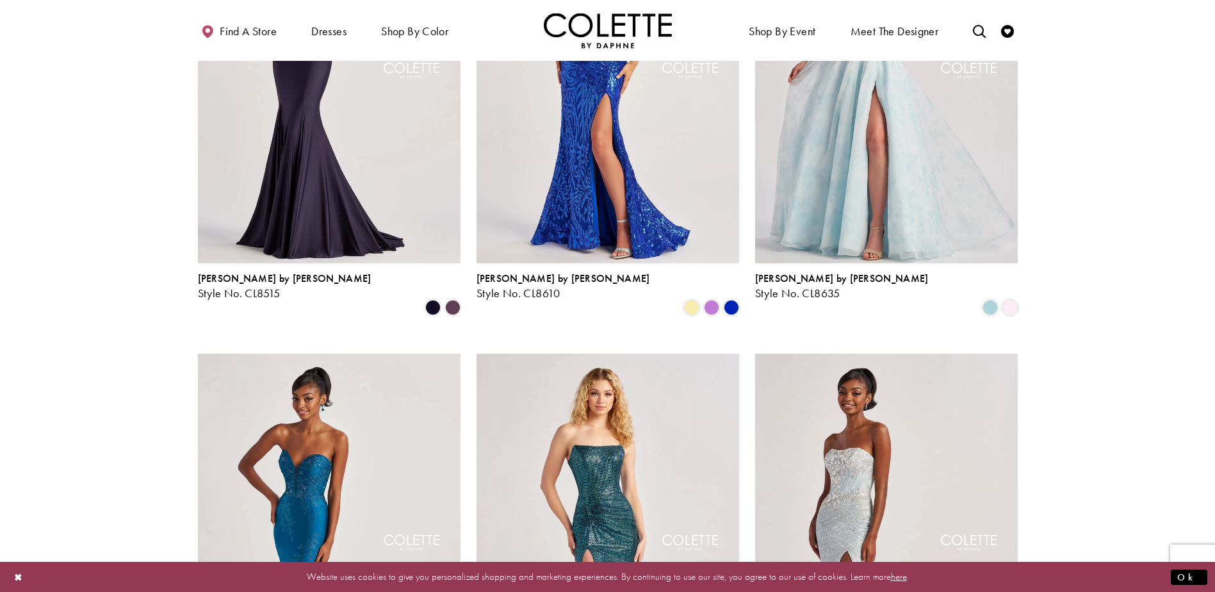
scroll to position [1345, 0]
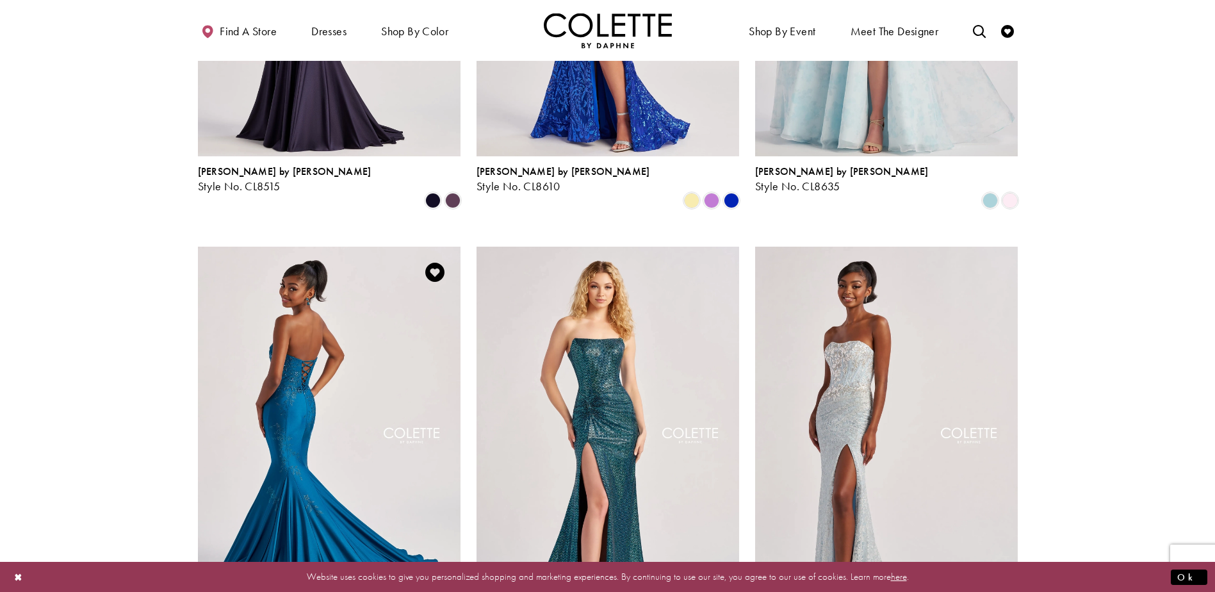
click at [416, 356] on img "Visit Colette by Daphne Style No. CL8445 Page" at bounding box center [329, 438] width 263 height 382
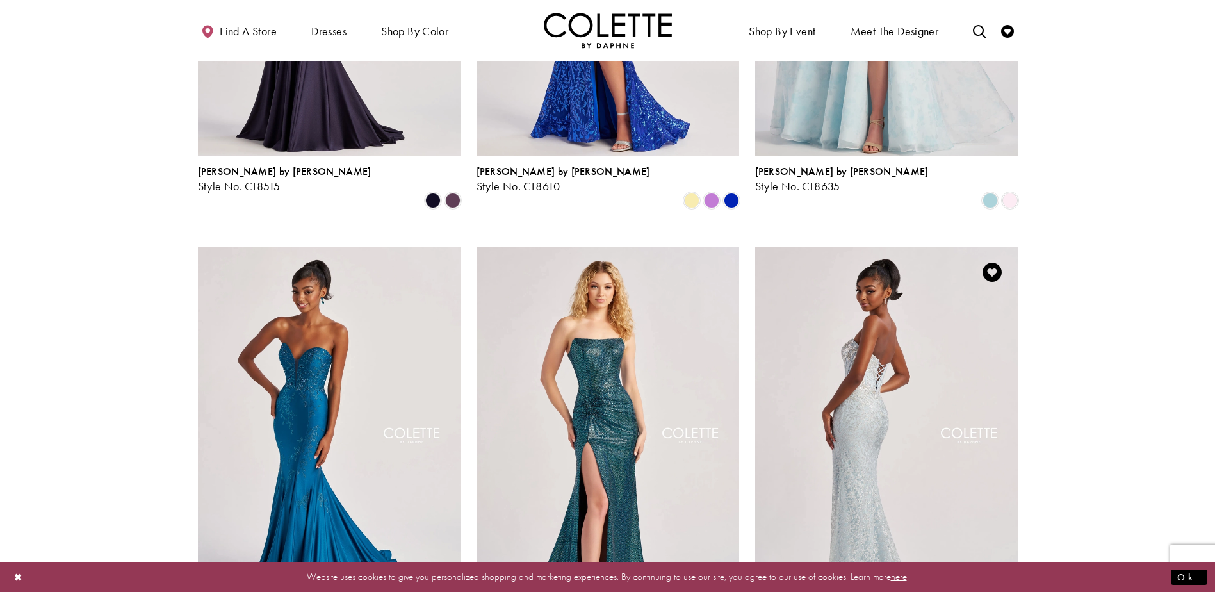
click at [949, 303] on img "Visit Colette by Daphne Style No. CL8595 Page" at bounding box center [886, 438] width 263 height 382
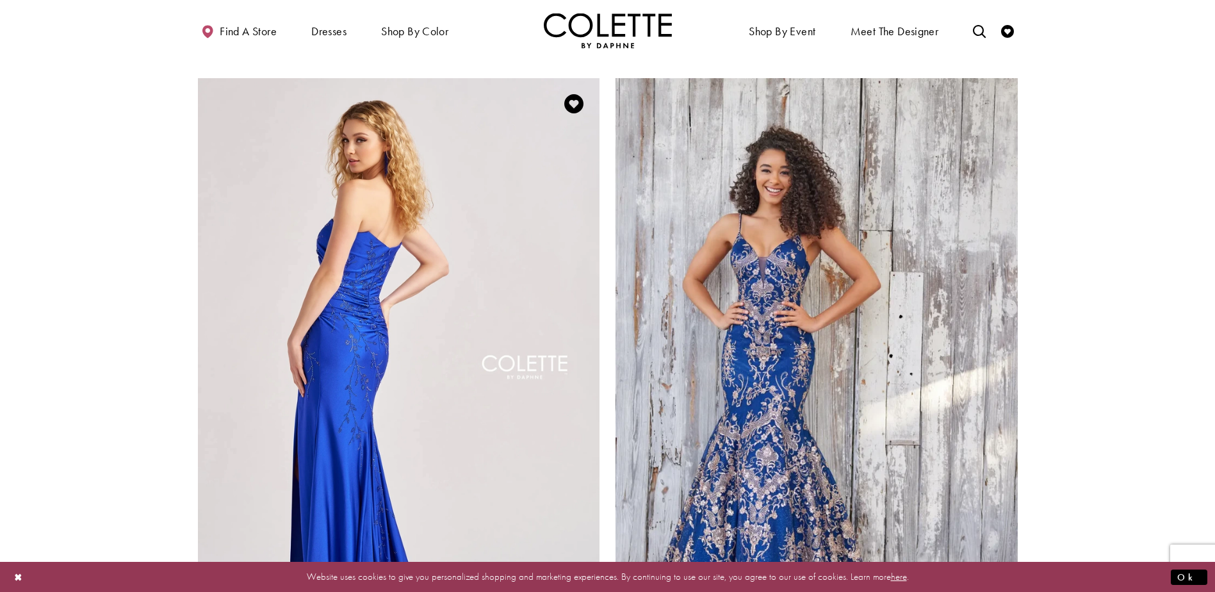
scroll to position [2242, 0]
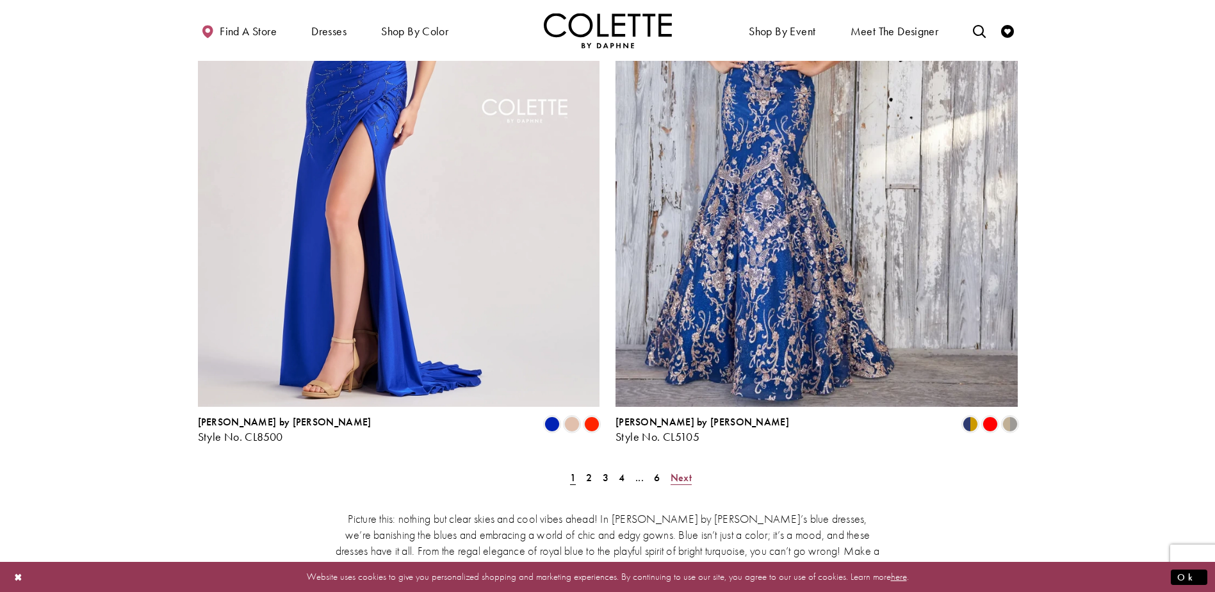
click at [676, 471] on span "Next" at bounding box center [681, 477] width 21 height 13
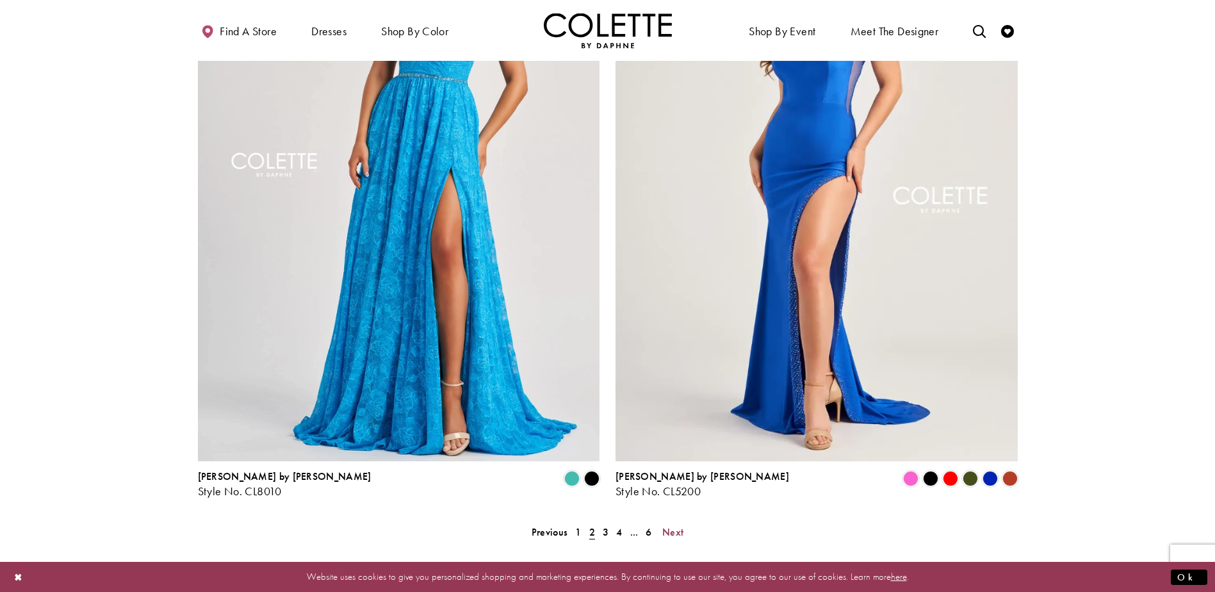
scroll to position [2311, 0]
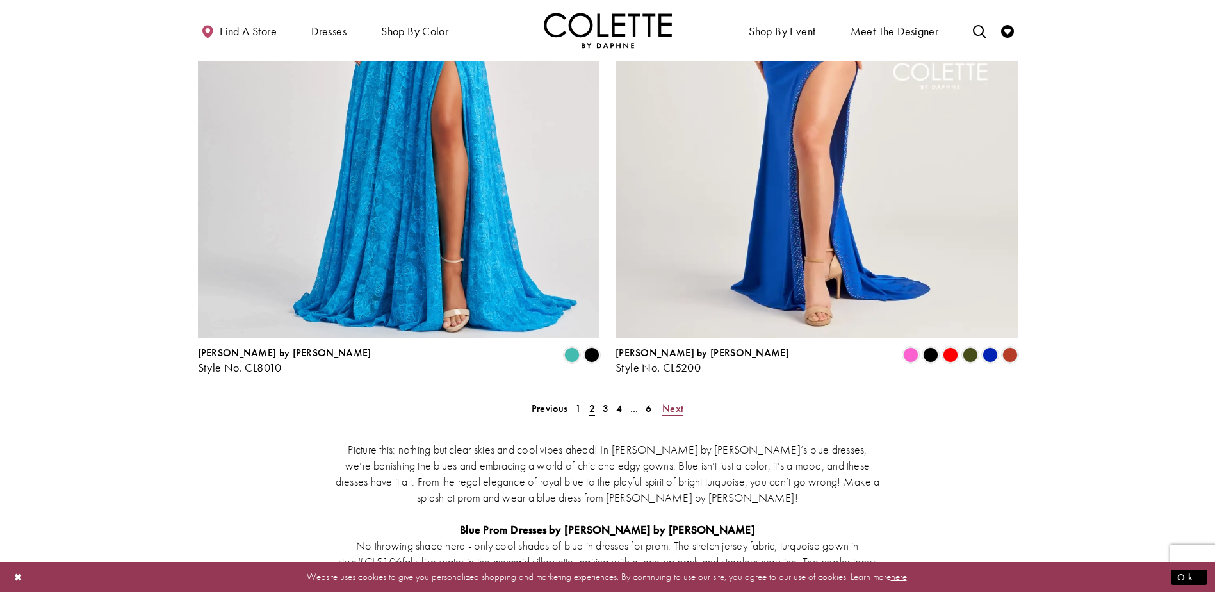
click at [666, 402] on span "Next" at bounding box center [672, 408] width 21 height 13
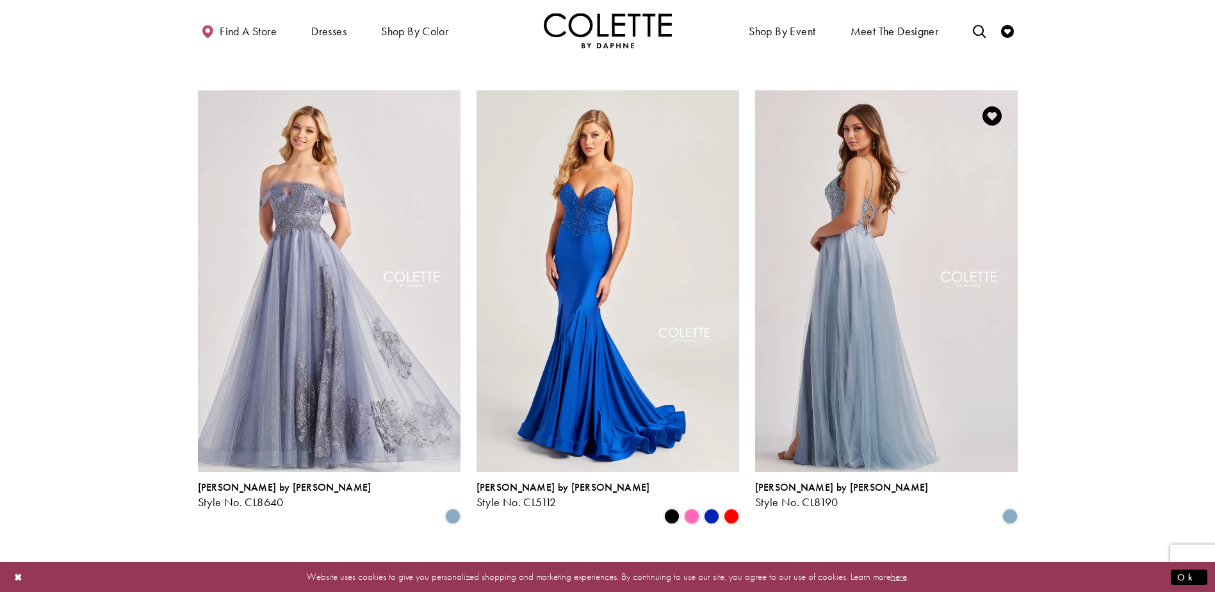
scroll to position [1030, 0]
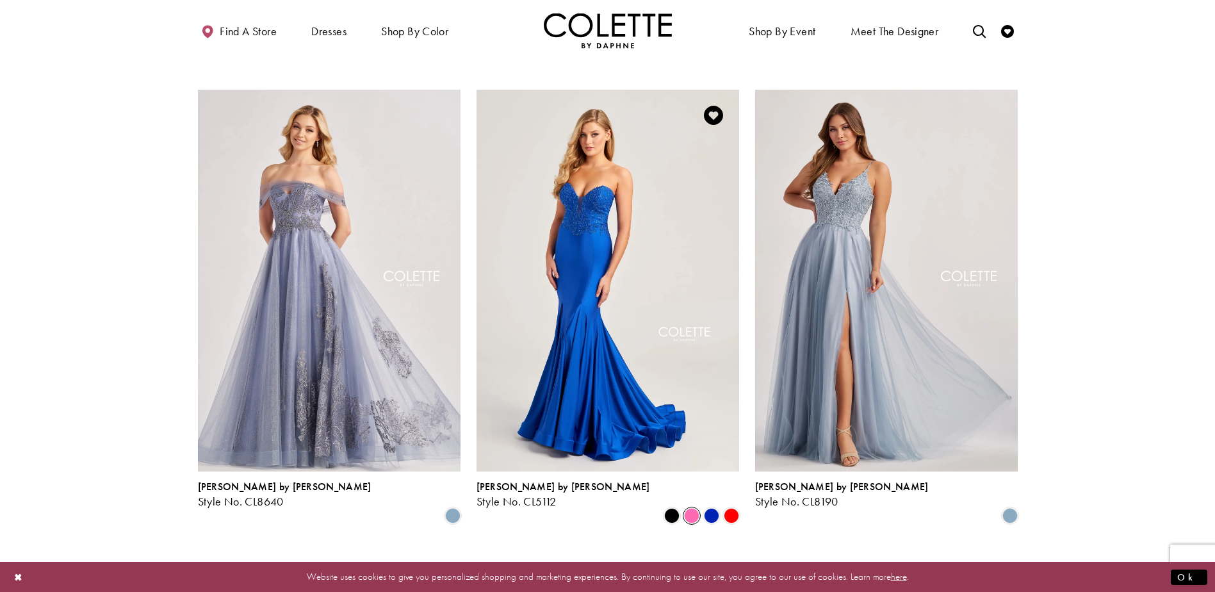
click at [687, 508] on span "Product List" at bounding box center [691, 515] width 15 height 15
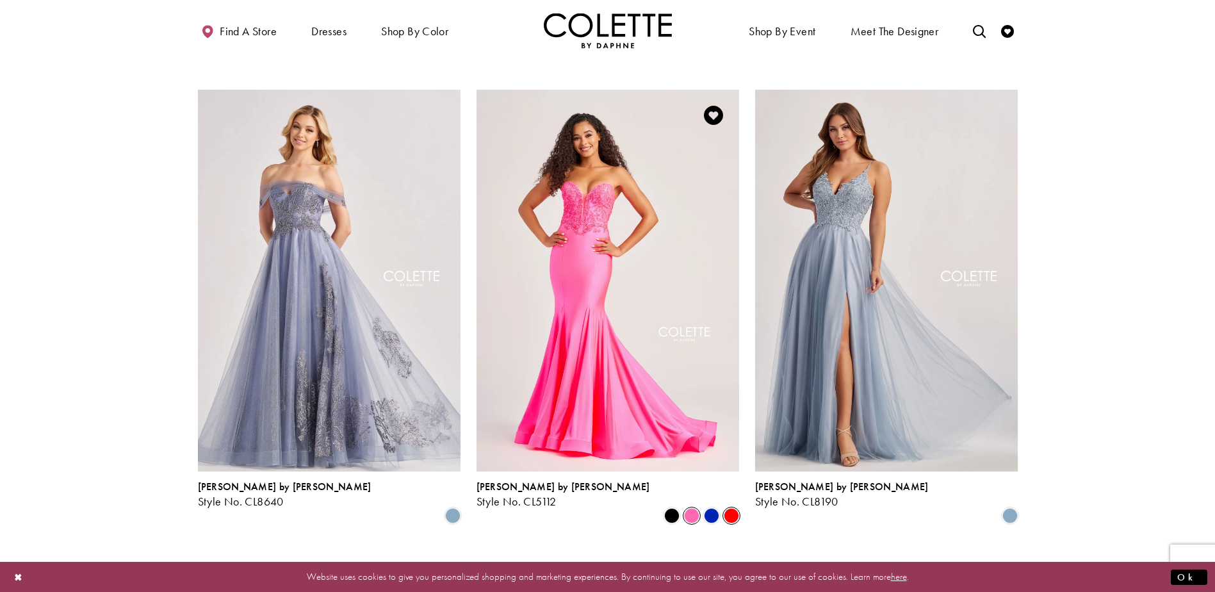
click at [732, 508] on span "Product List" at bounding box center [731, 515] width 15 height 15
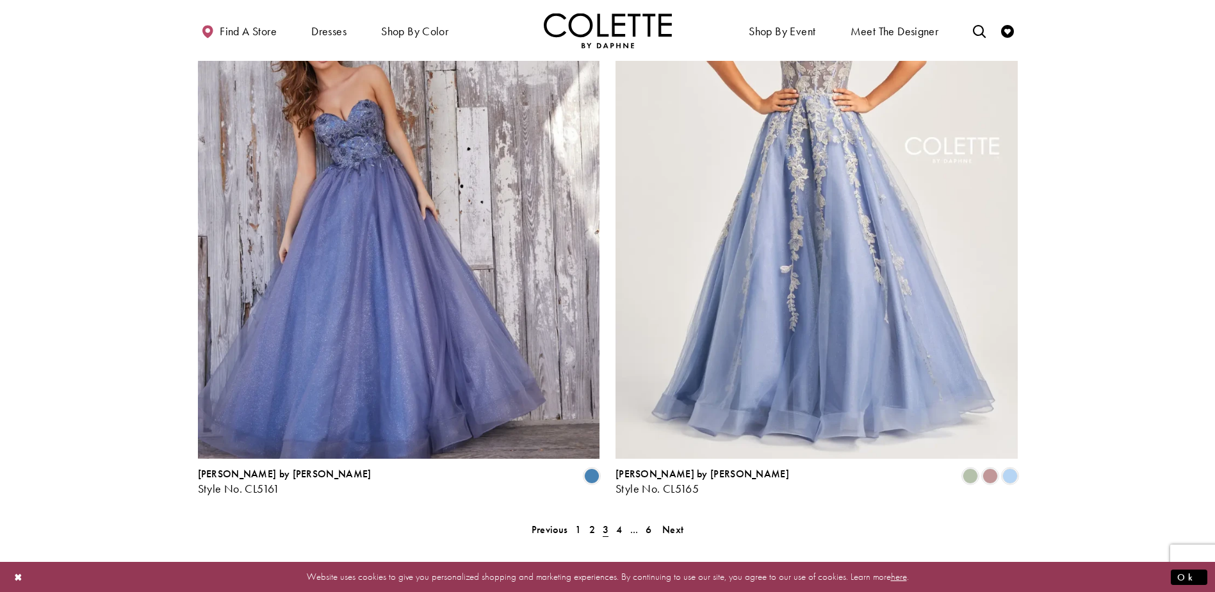
scroll to position [2439, 0]
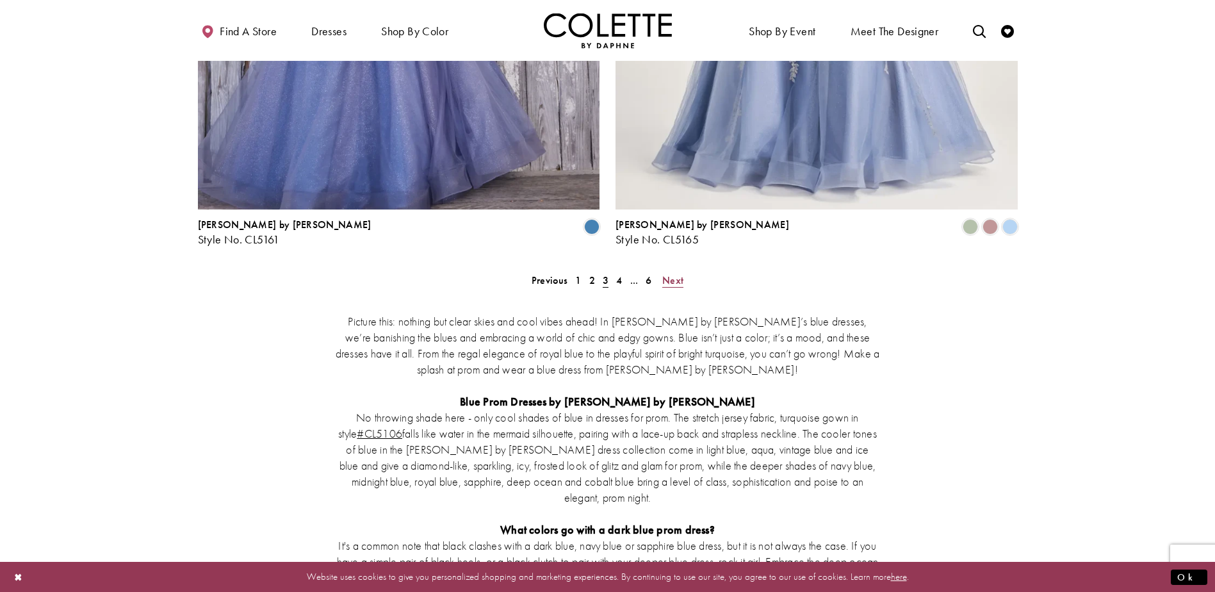
click at [670, 274] on span "Next" at bounding box center [672, 280] width 21 height 13
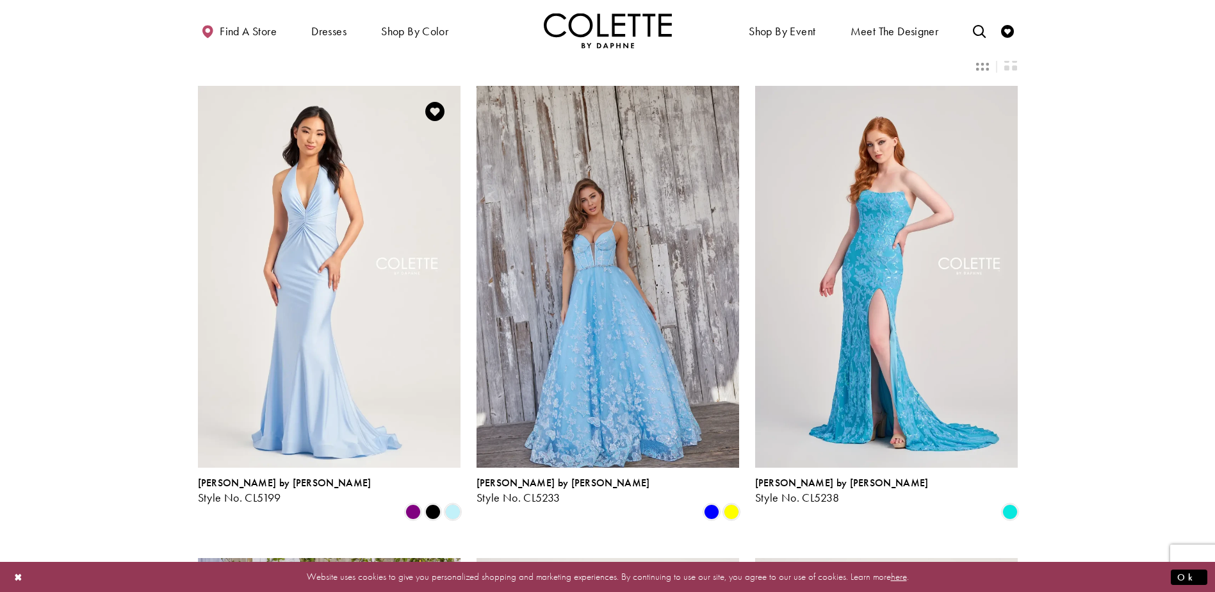
scroll to position [69, 0]
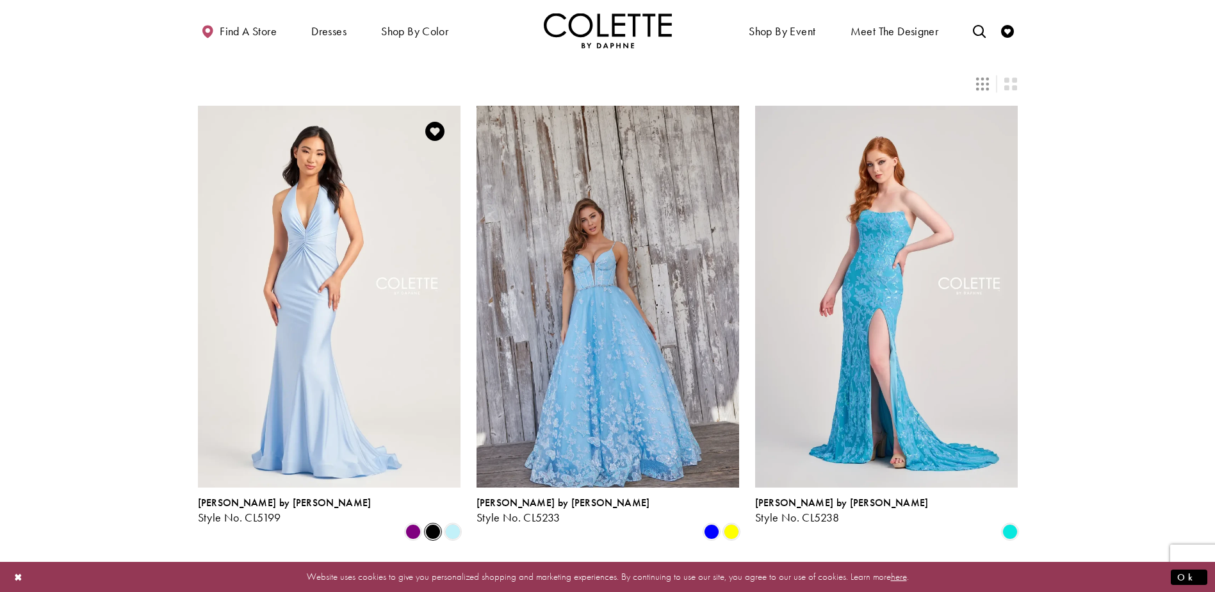
click at [432, 524] on span "Product List" at bounding box center [432, 531] width 15 height 15
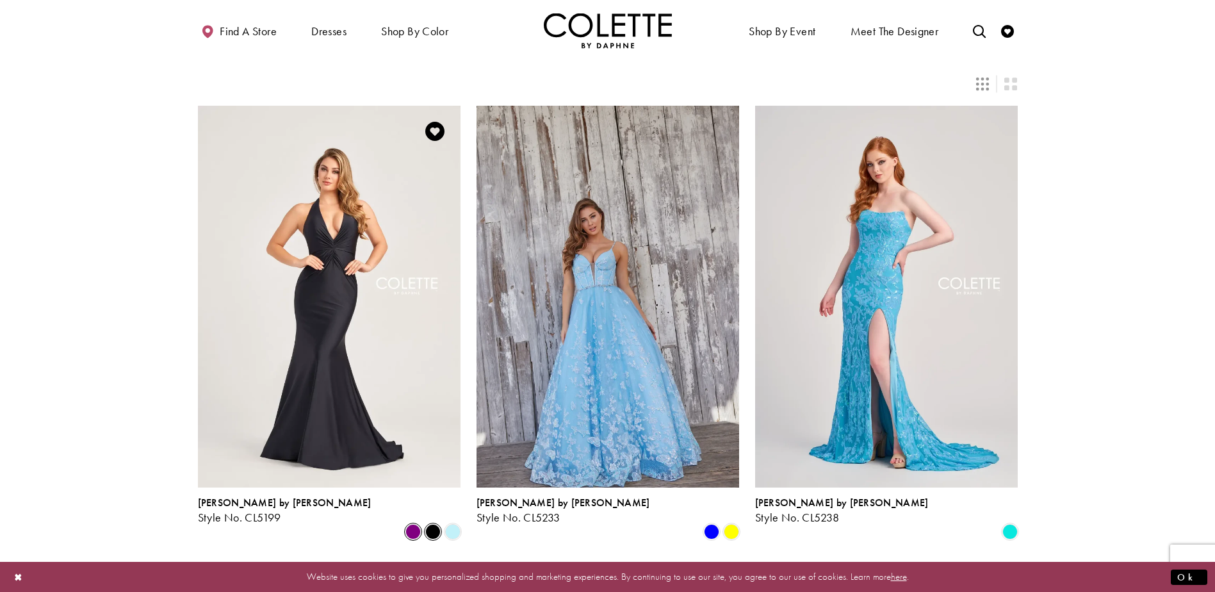
click at [415, 524] on span "Product List" at bounding box center [412, 531] width 15 height 15
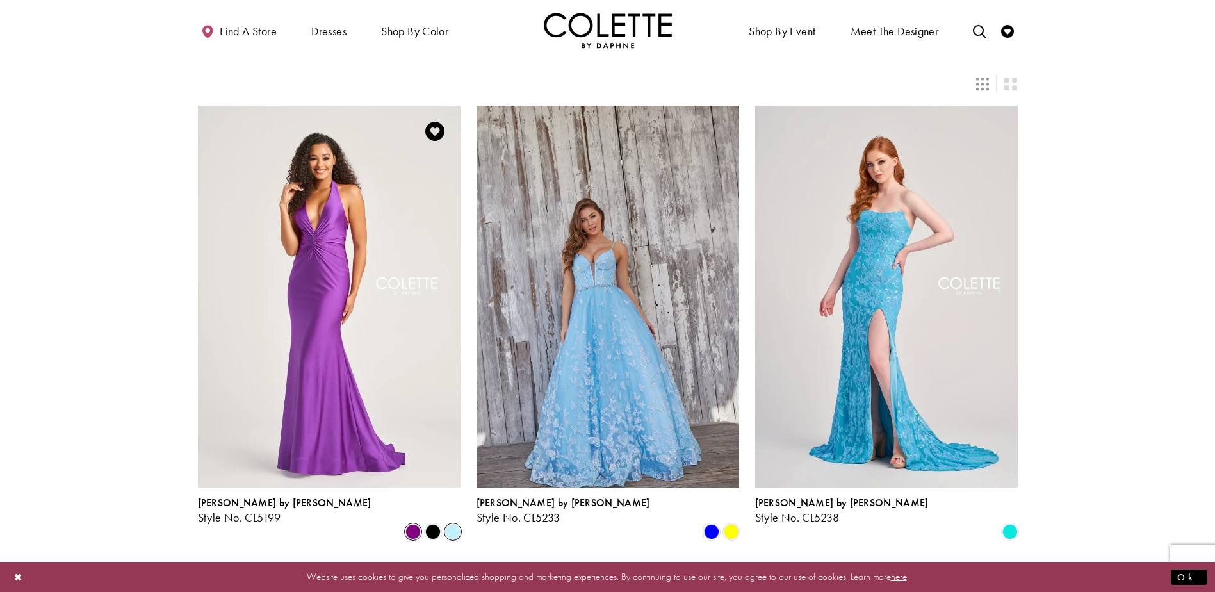
click at [448, 524] on span "Product List" at bounding box center [452, 531] width 15 height 15
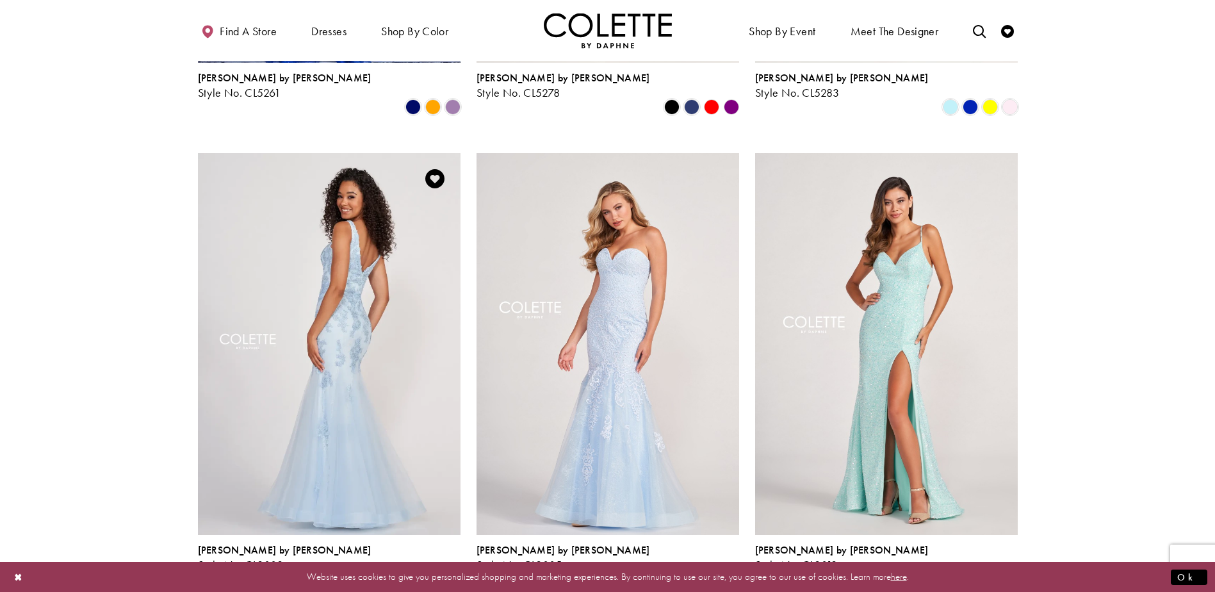
scroll to position [966, 0]
click at [405, 290] on img "Visit Colette by Daphne Style No. CL2002 Page" at bounding box center [329, 345] width 263 height 382
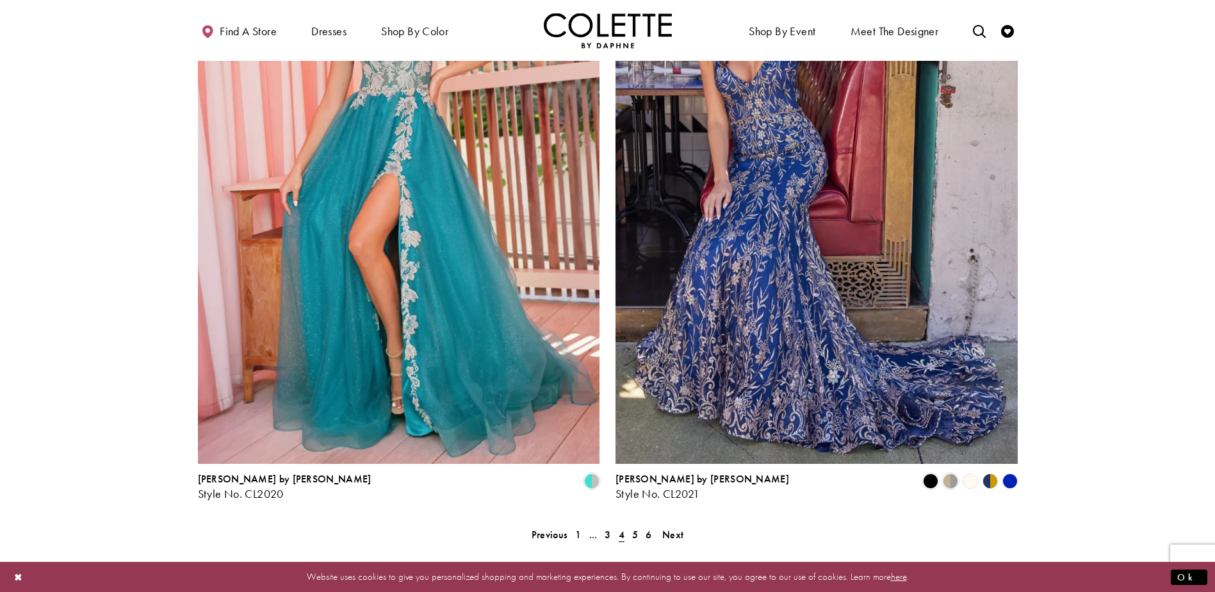
scroll to position [2311, 0]
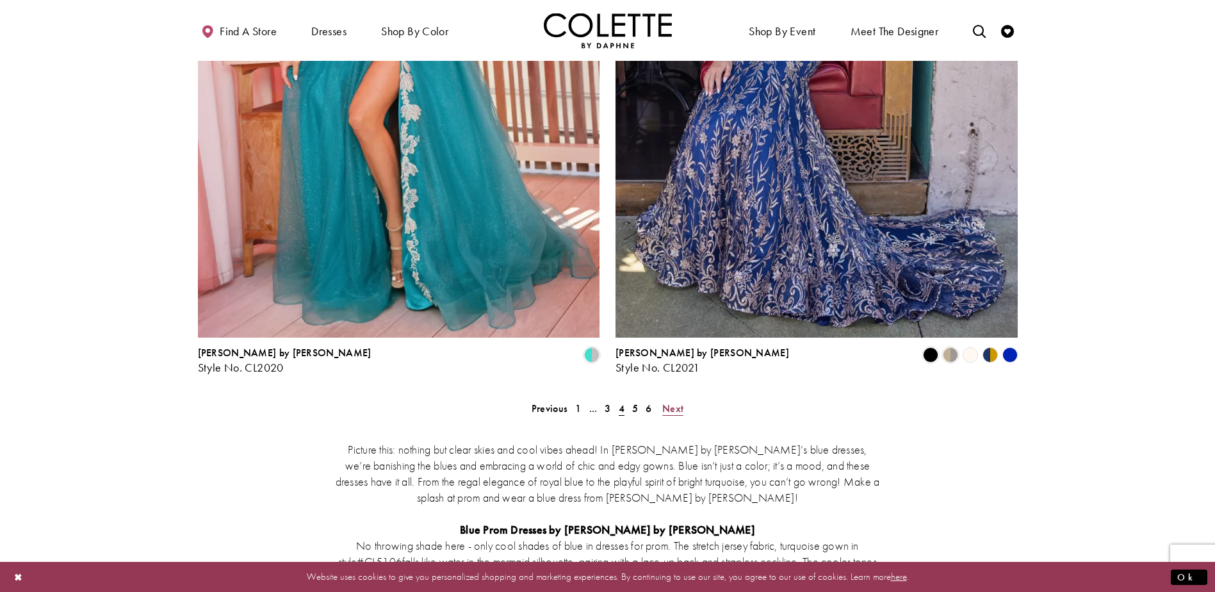
click at [683, 399] on link "Next" at bounding box center [672, 408] width 29 height 19
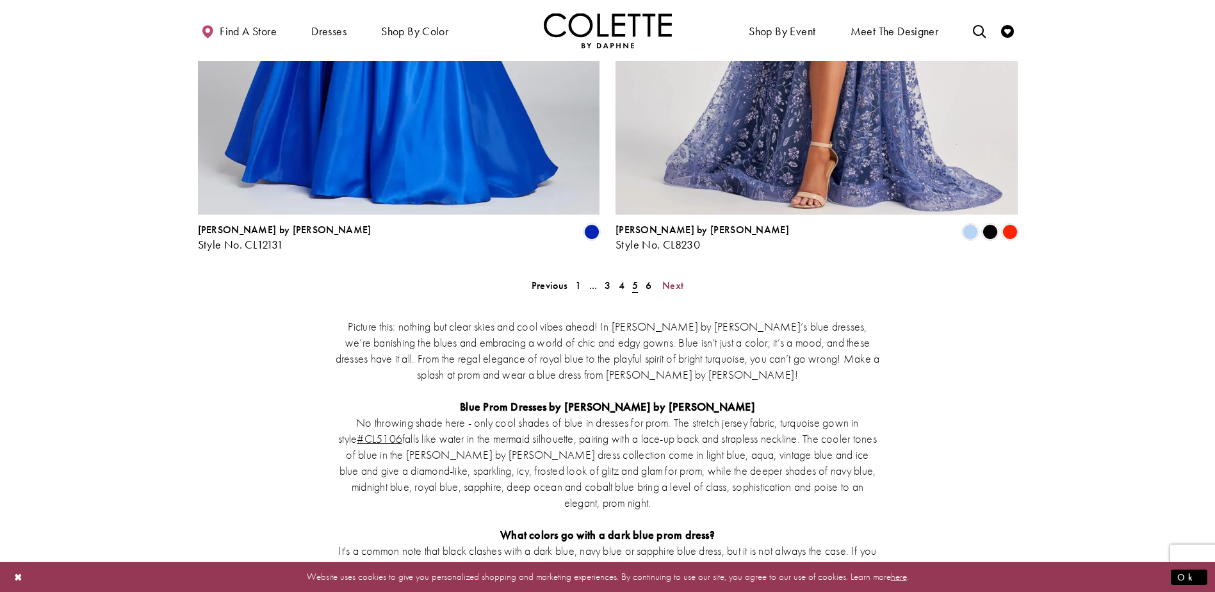
scroll to position [2306, 0]
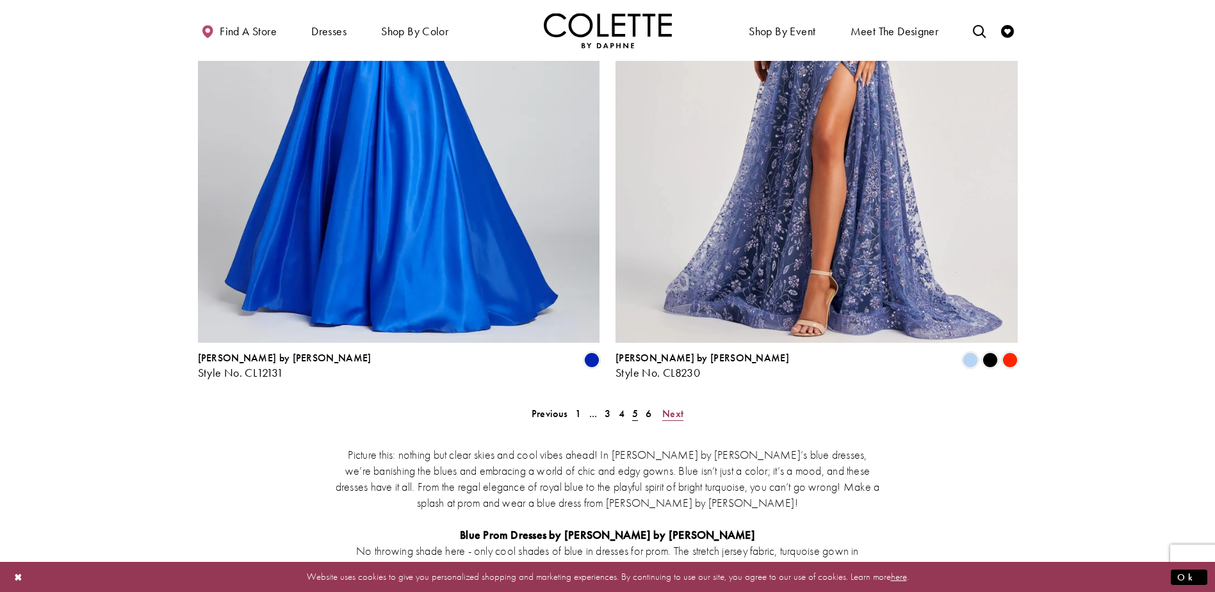
click at [675, 407] on span "Next" at bounding box center [672, 413] width 21 height 13
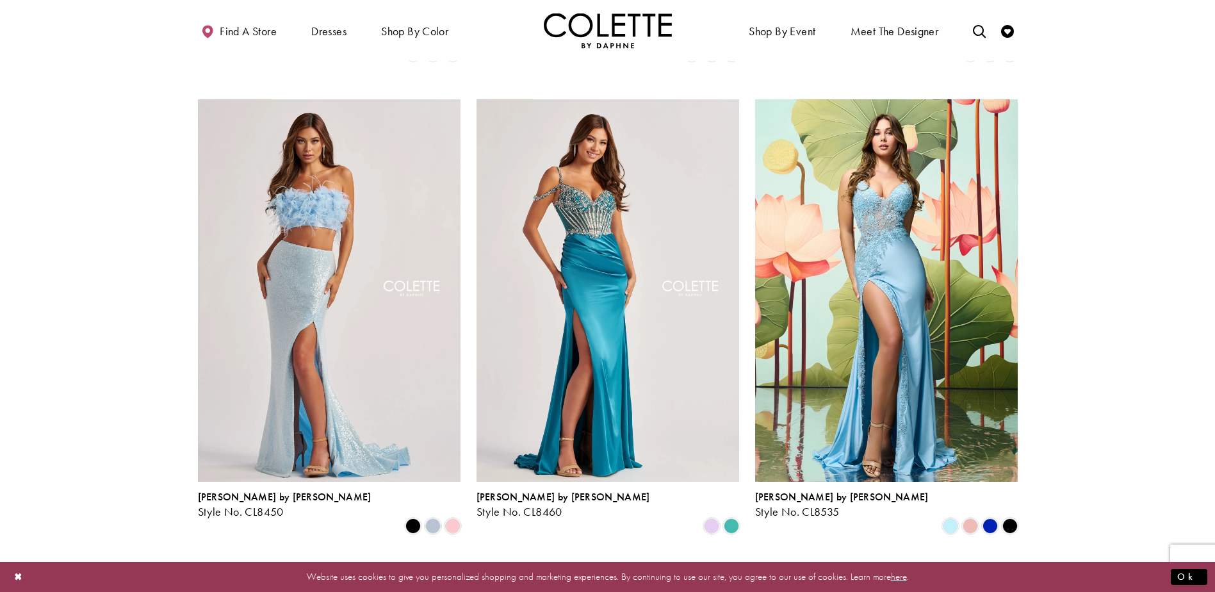
scroll to position [518, 0]
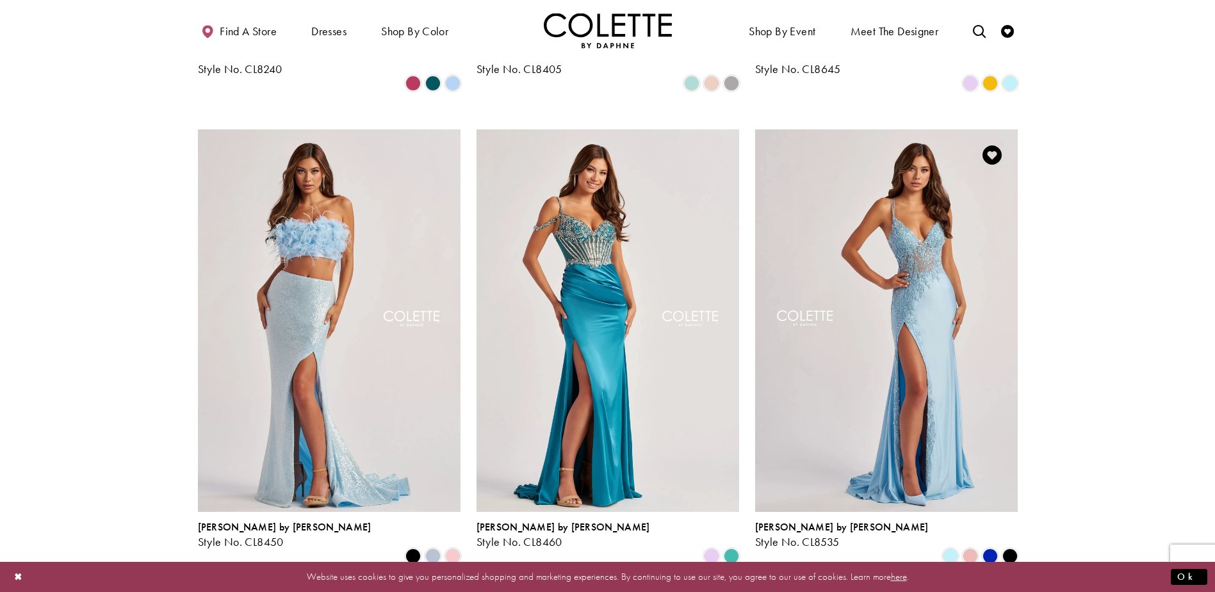
click at [976, 341] on img "Visit Colette by Daphne Style No. CL8535 Page" at bounding box center [886, 320] width 263 height 382
click at [969, 302] on img "Visit Colette by Daphne Style No. CL8535 Page" at bounding box center [886, 320] width 263 height 382
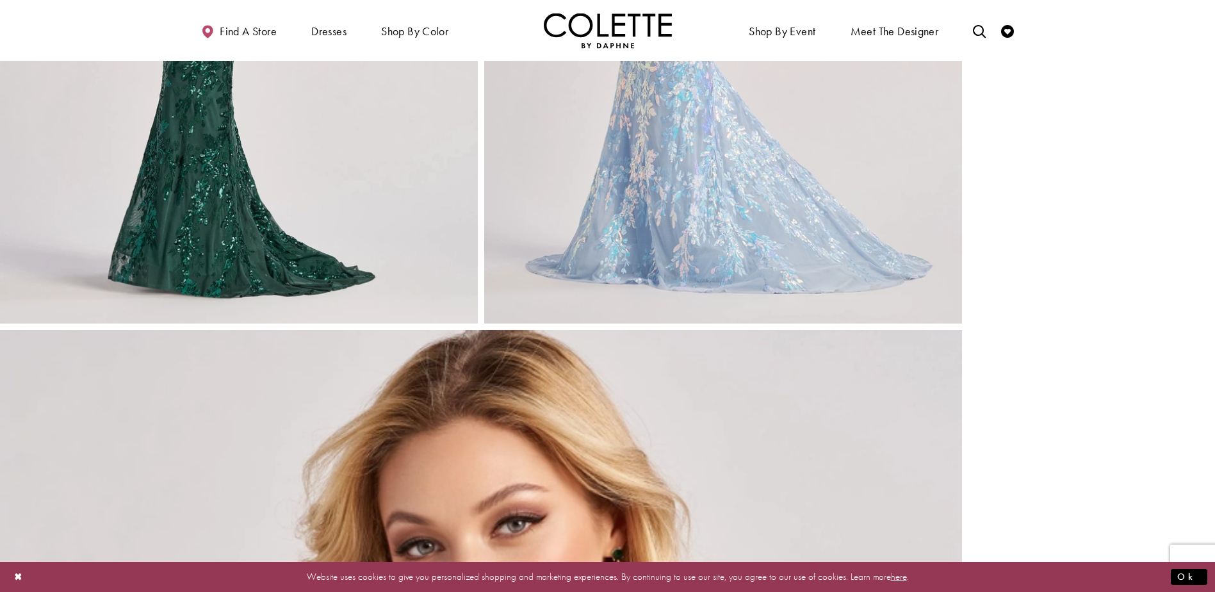
scroll to position [1794, 0]
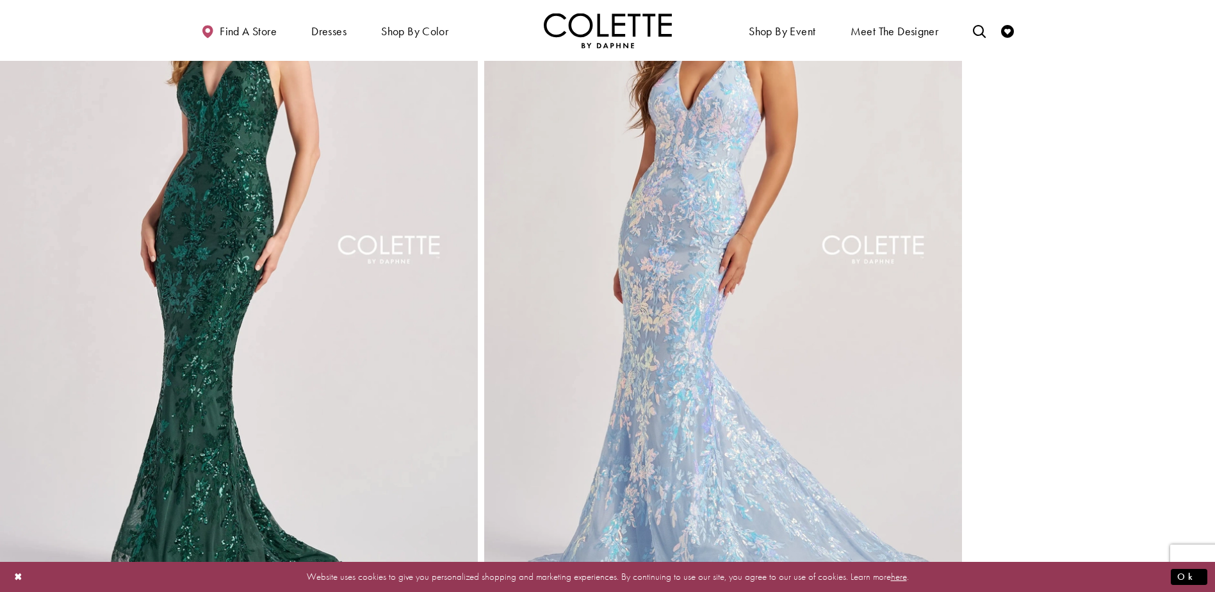
click at [837, 272] on img "Full size Style CL8495 Colette by Daphne #5 Ice Blue frontface vertical picture" at bounding box center [723, 264] width 478 height 717
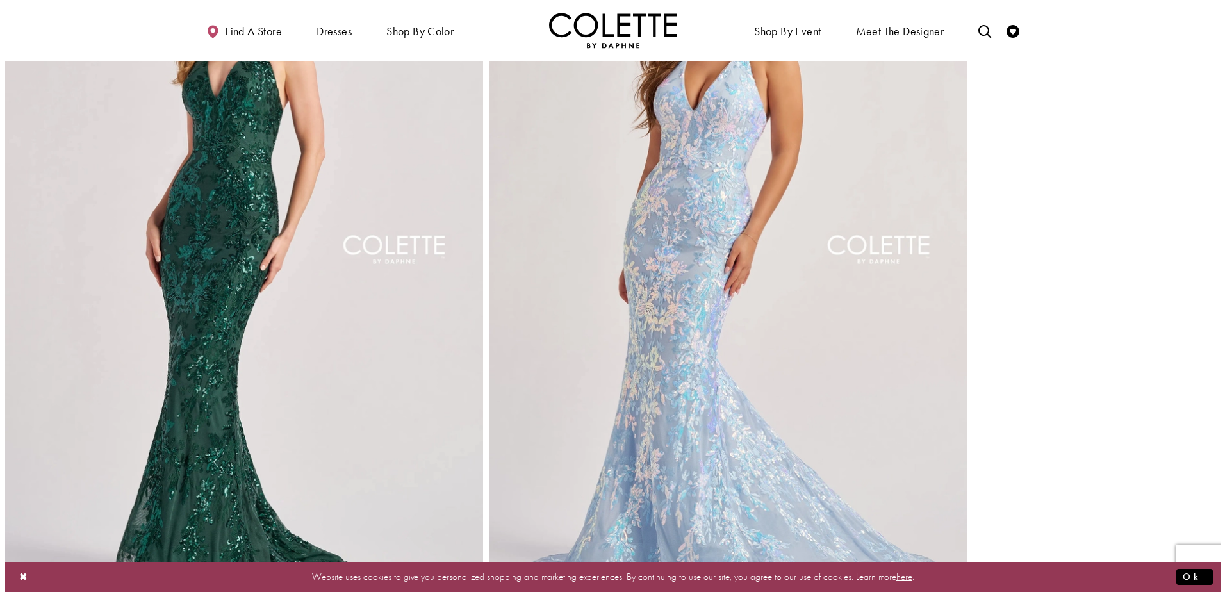
scroll to position [1608, 0]
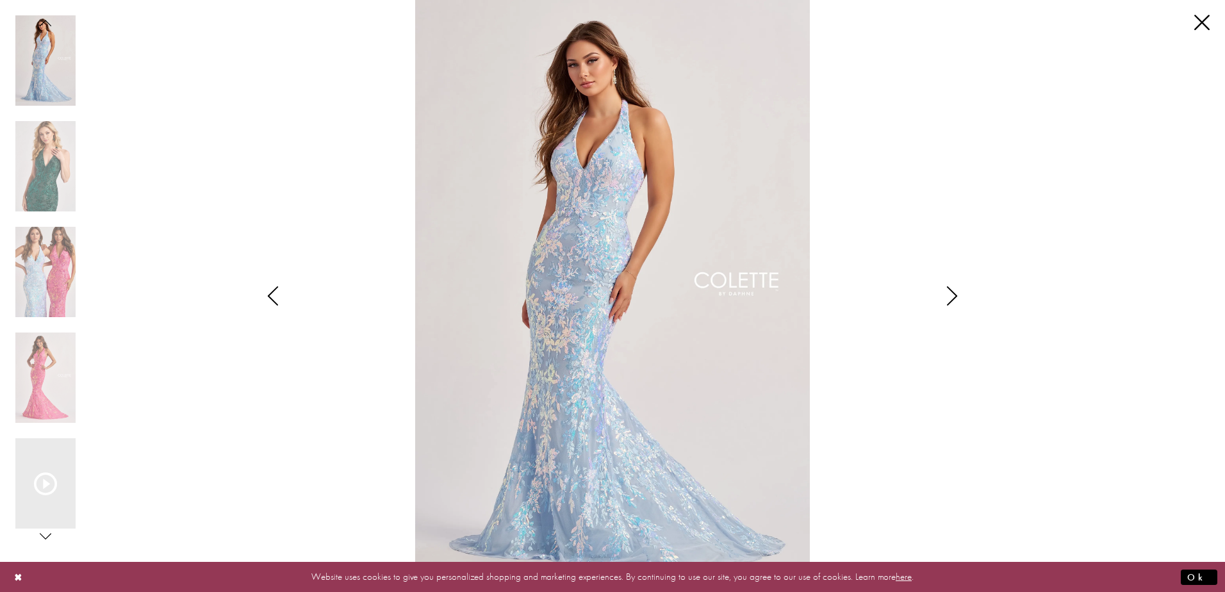
click at [607, 161] on img "Scroll List" at bounding box center [613, 296] width 648 height 592
click at [629, 154] on img "Scroll List" at bounding box center [613, 296] width 648 height 592
click at [1203, 13] on div "Pause autoplay Previous Slide Next Slide 0 1 2 3 4 5 6" at bounding box center [612, 296] width 1194 height 592
click at [1199, 23] on link "Close" at bounding box center [1201, 22] width 15 height 15
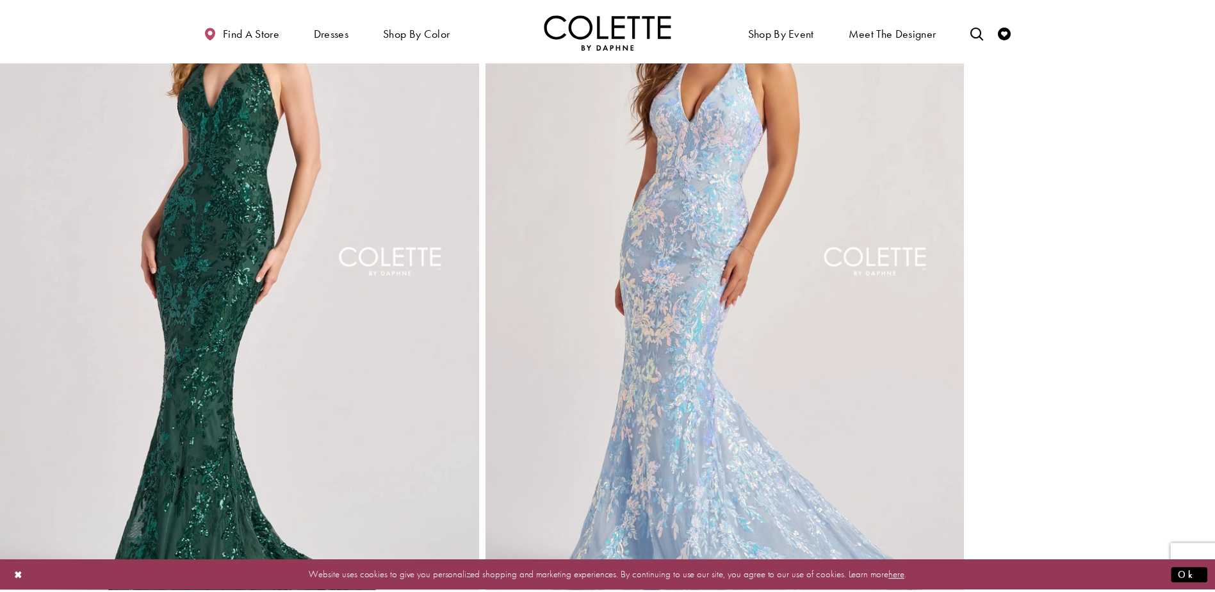
scroll to position [1601, 0]
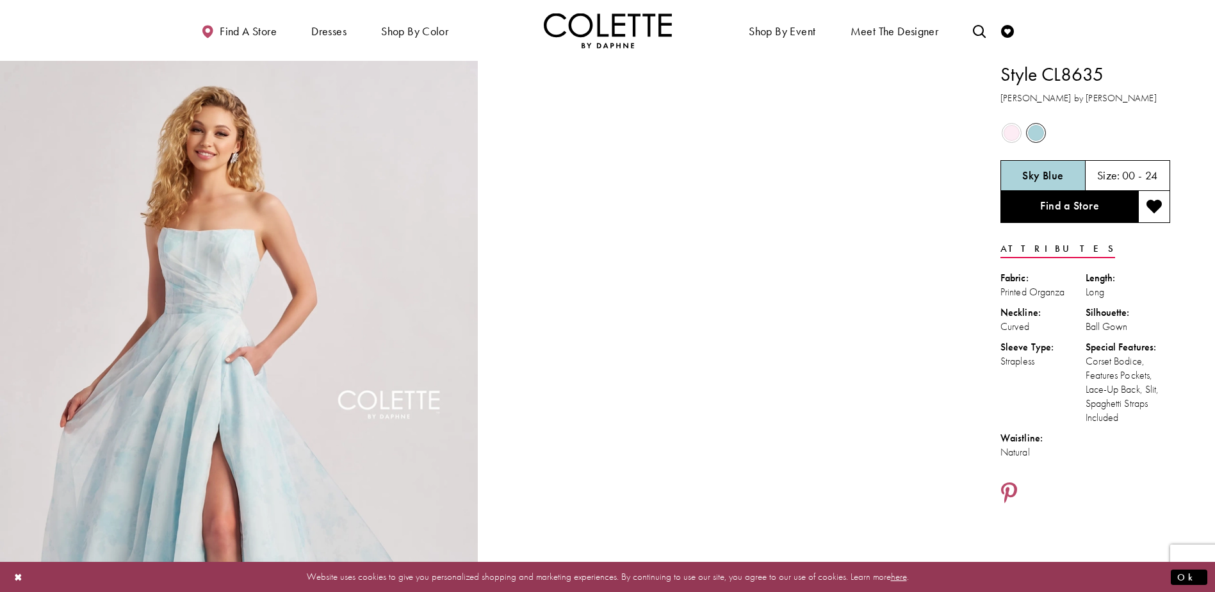
click at [1008, 128] on span "Product color controls state depends on size chosen" at bounding box center [1012, 133] width 16 height 16
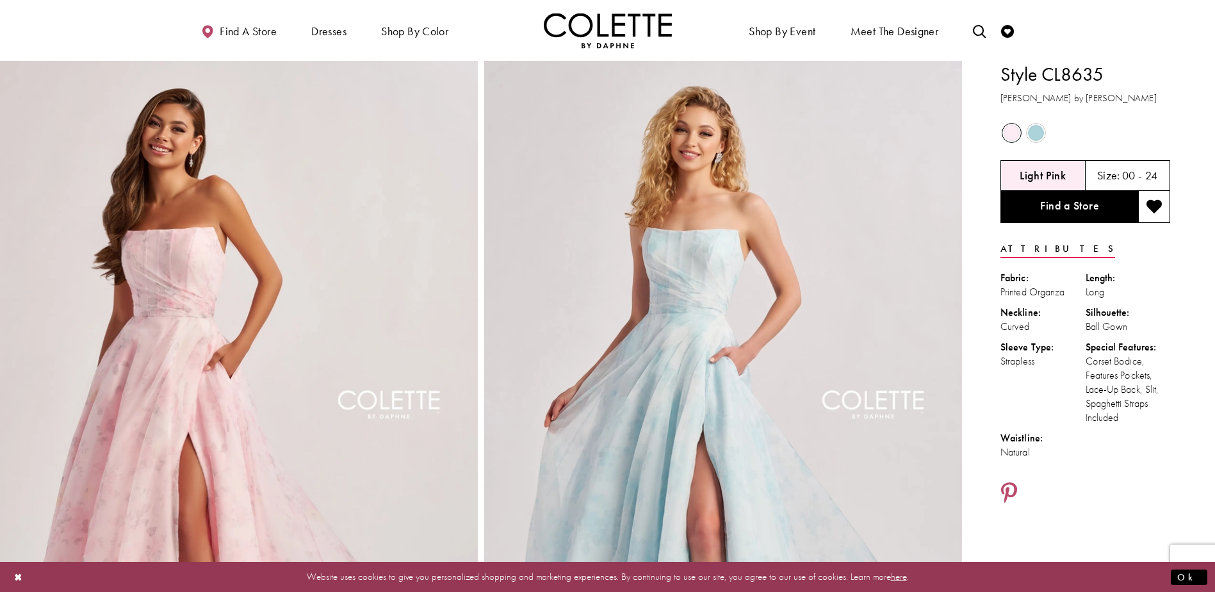
click at [1034, 126] on span "Product color controls state depends on size chosen" at bounding box center [1036, 133] width 16 height 16
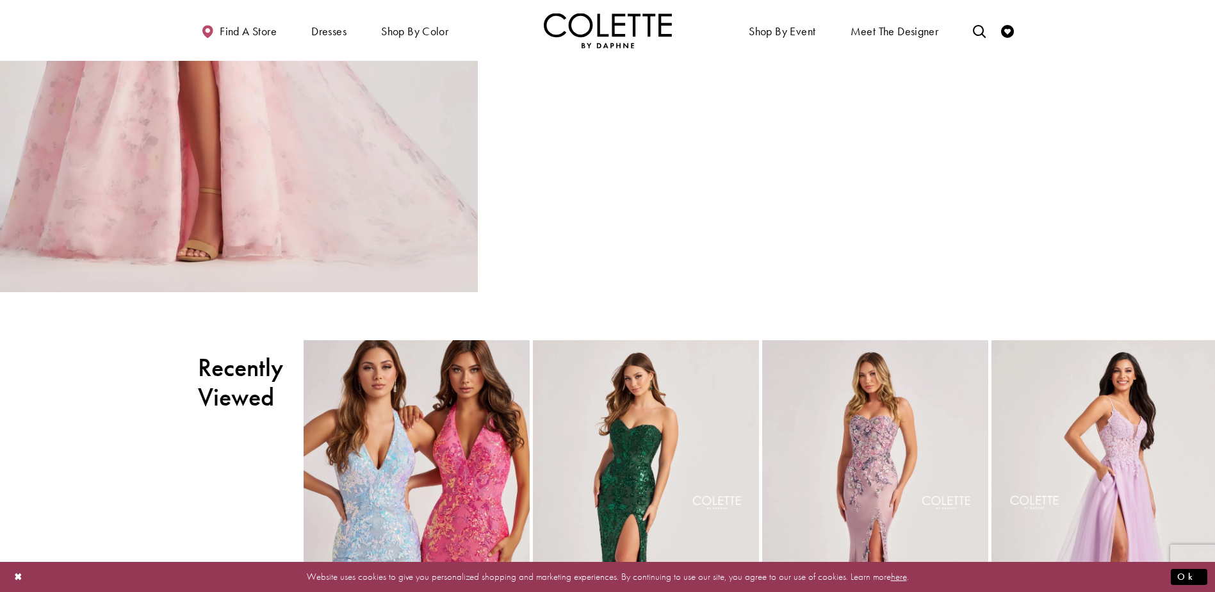
scroll to position [1986, 0]
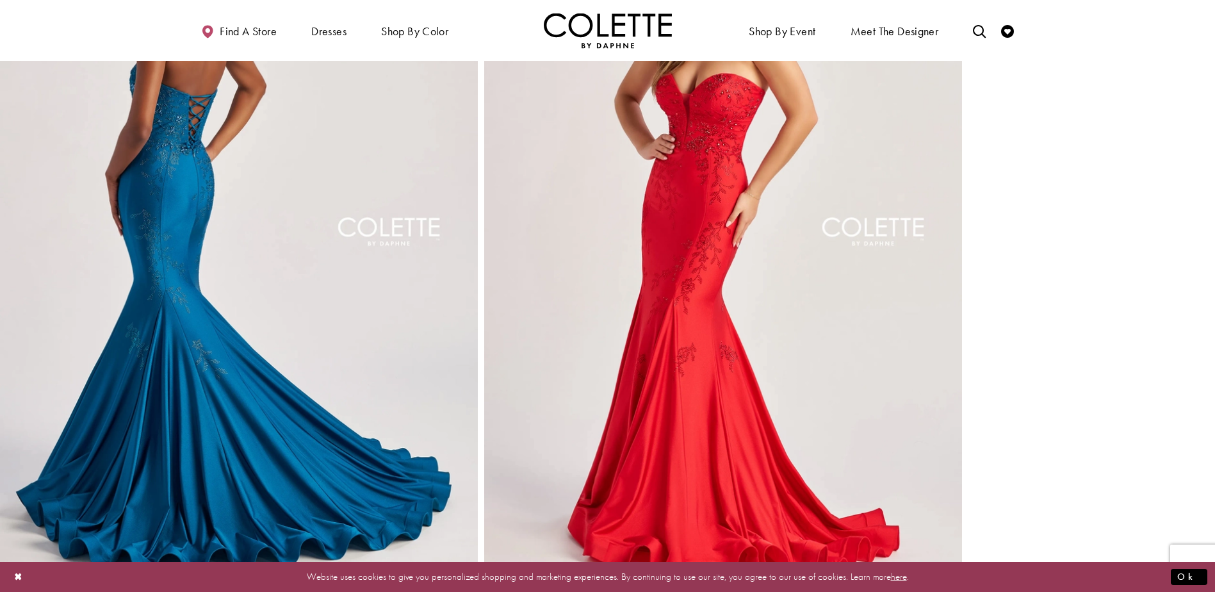
scroll to position [897, 0]
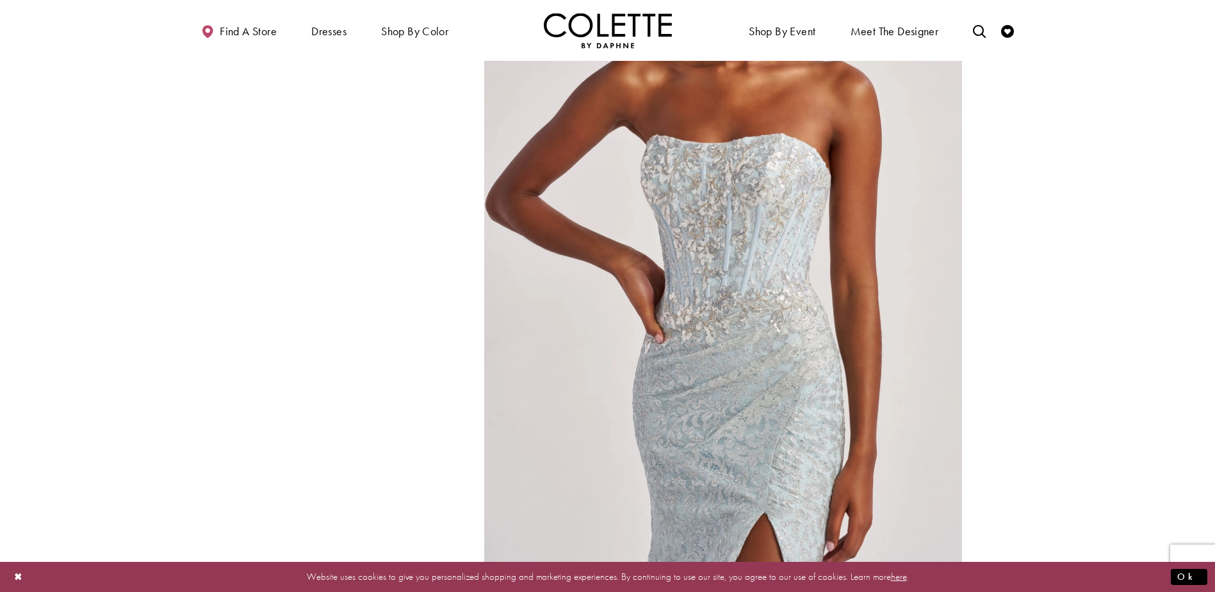
scroll to position [1794, 0]
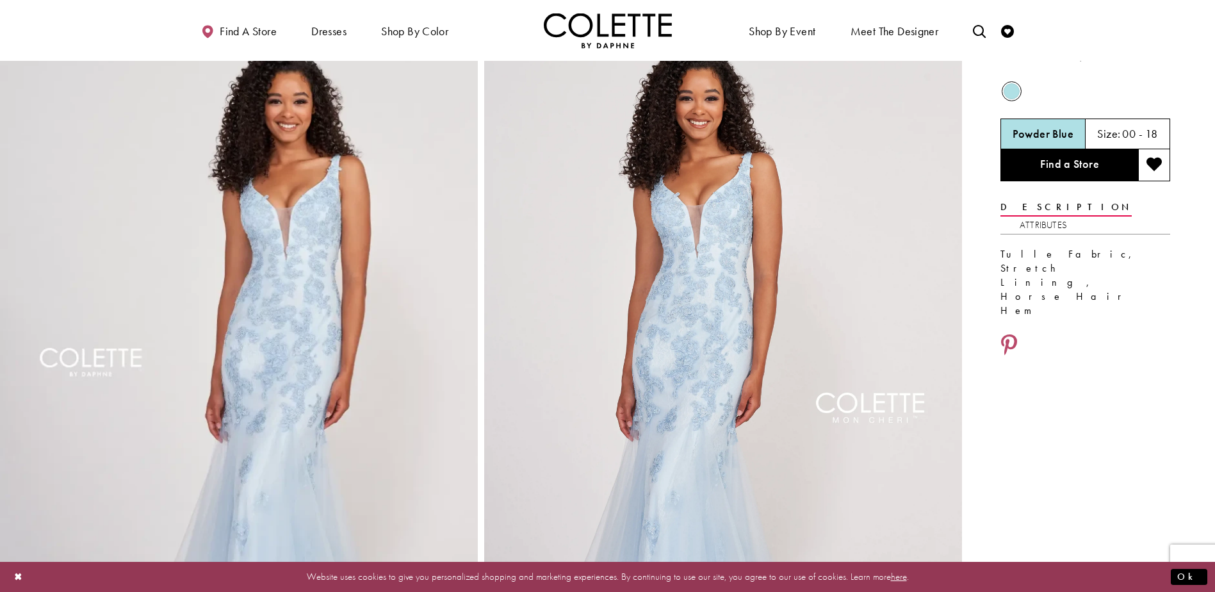
scroll to position [64, 0]
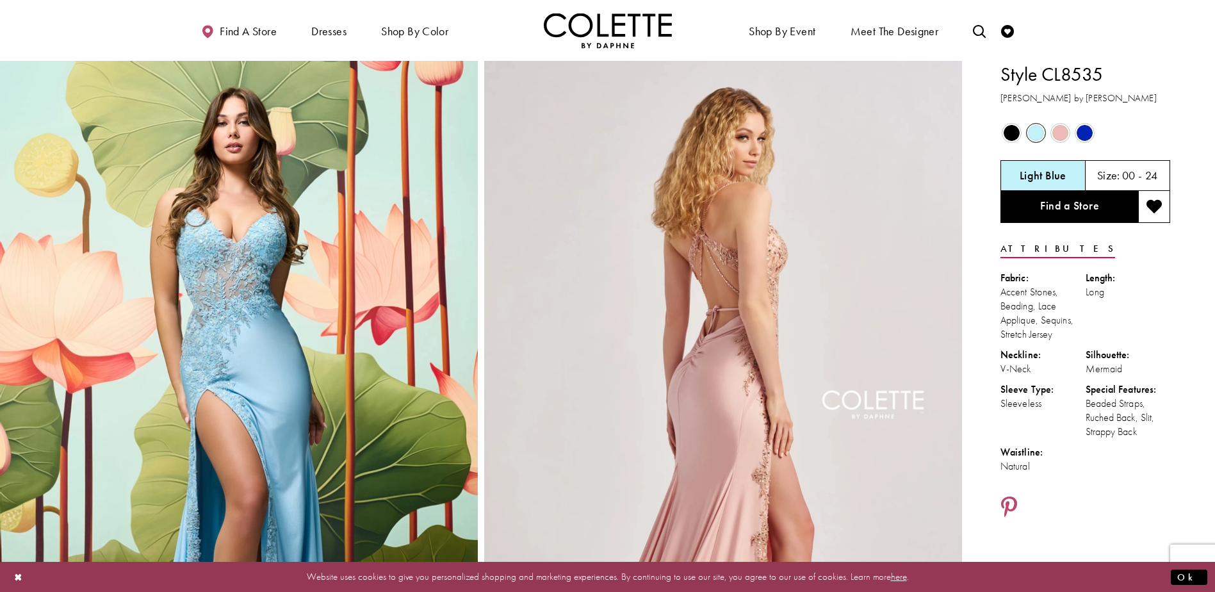
click at [1063, 140] on span "Product color controls state depends on size chosen" at bounding box center [1060, 133] width 16 height 16
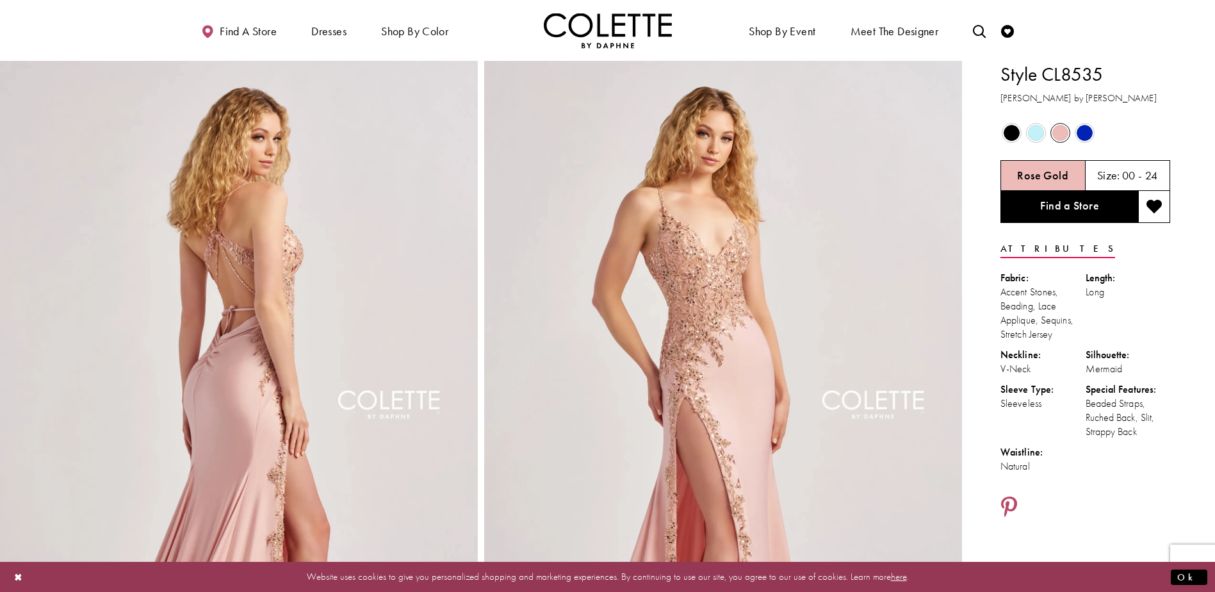
click at [1010, 130] on span "Product color controls state depends on size chosen" at bounding box center [1012, 133] width 16 height 16
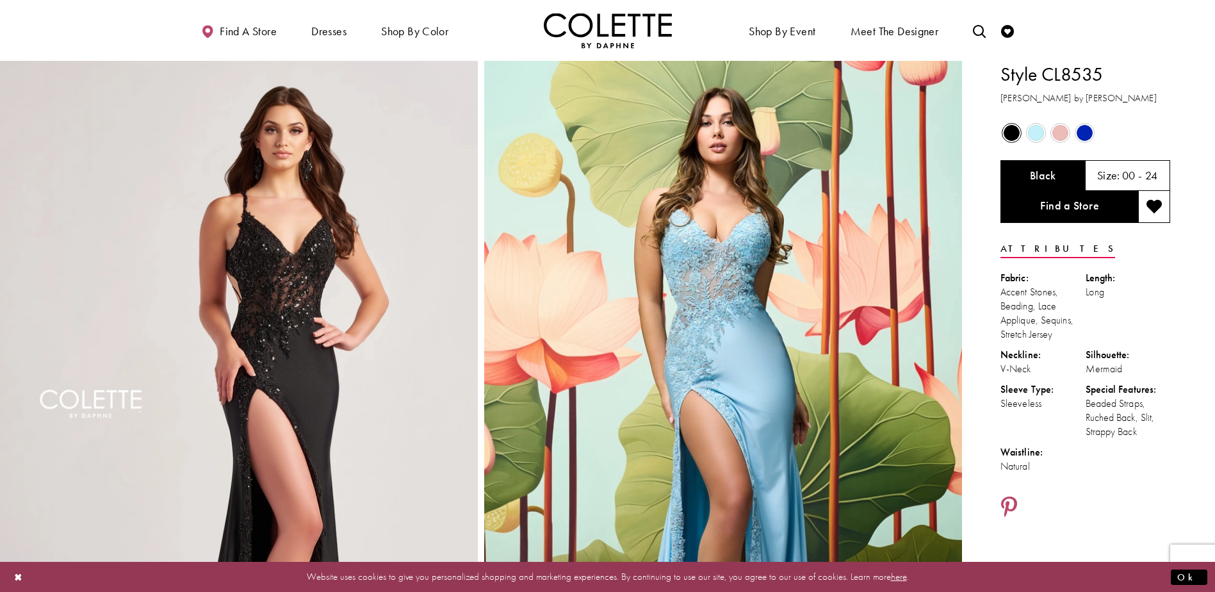
click at [1086, 136] on span "Product color controls state depends on size chosen" at bounding box center [1085, 133] width 16 height 16
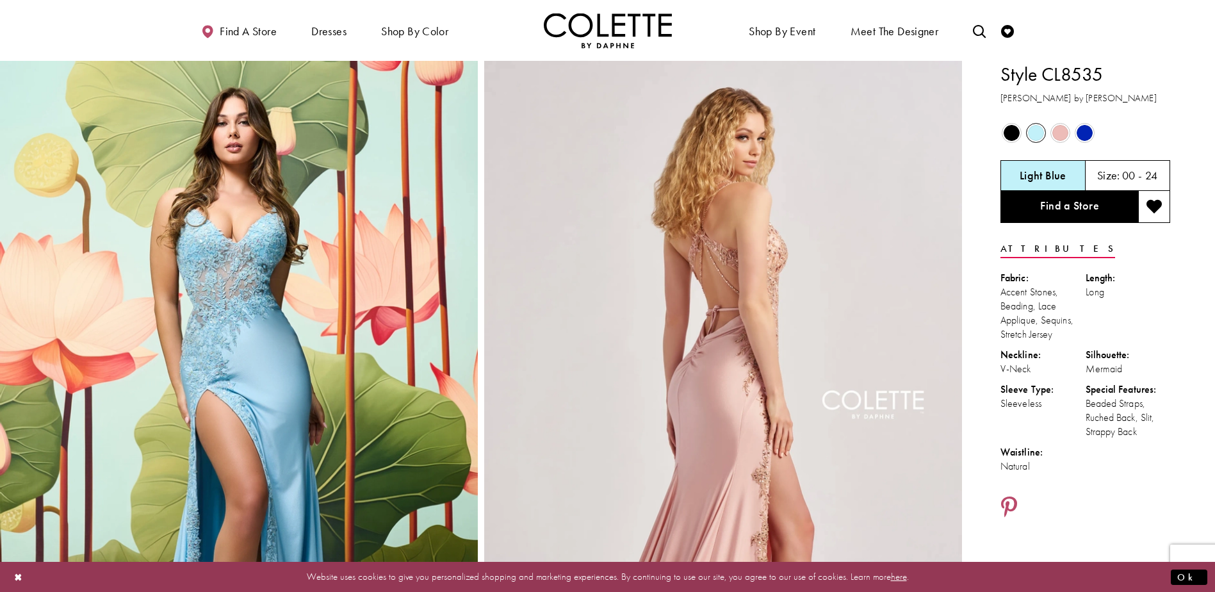
click at [1061, 132] on span "Product color controls state depends on size chosen" at bounding box center [1060, 133] width 16 height 16
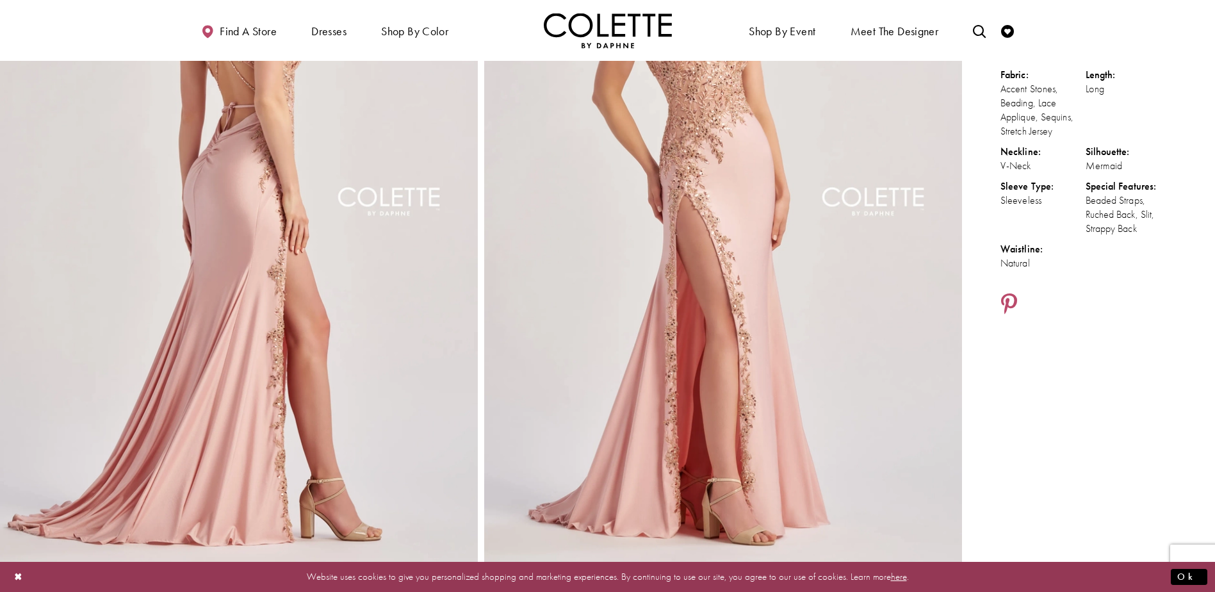
scroll to position [64, 0]
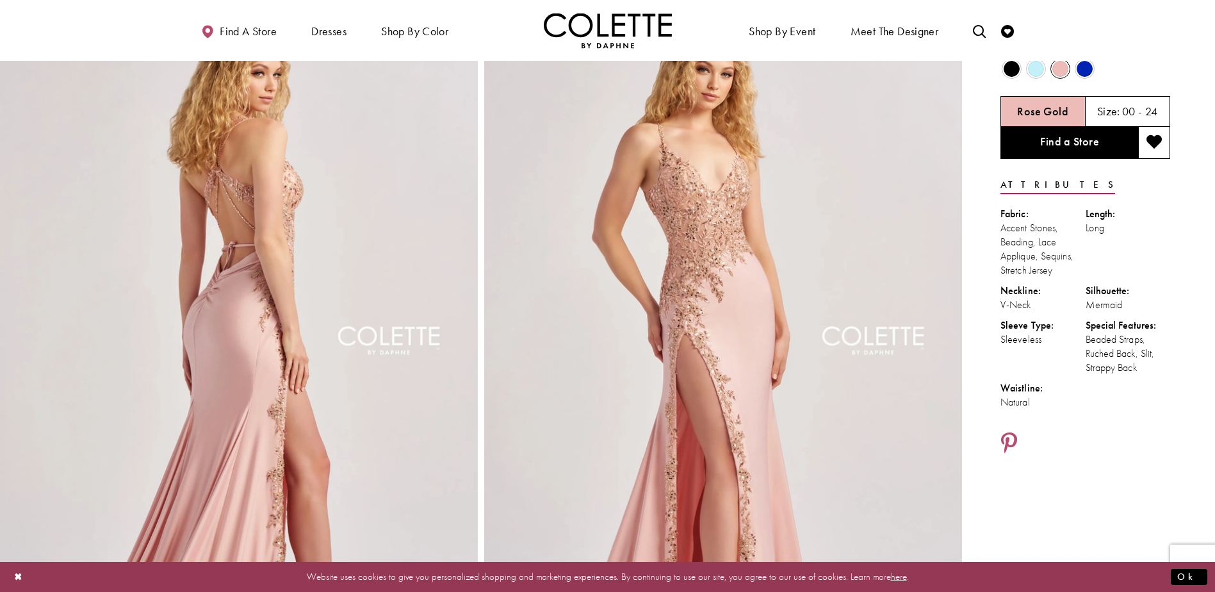
click at [1035, 70] on span "Product color controls state depends on size chosen" at bounding box center [1036, 69] width 16 height 16
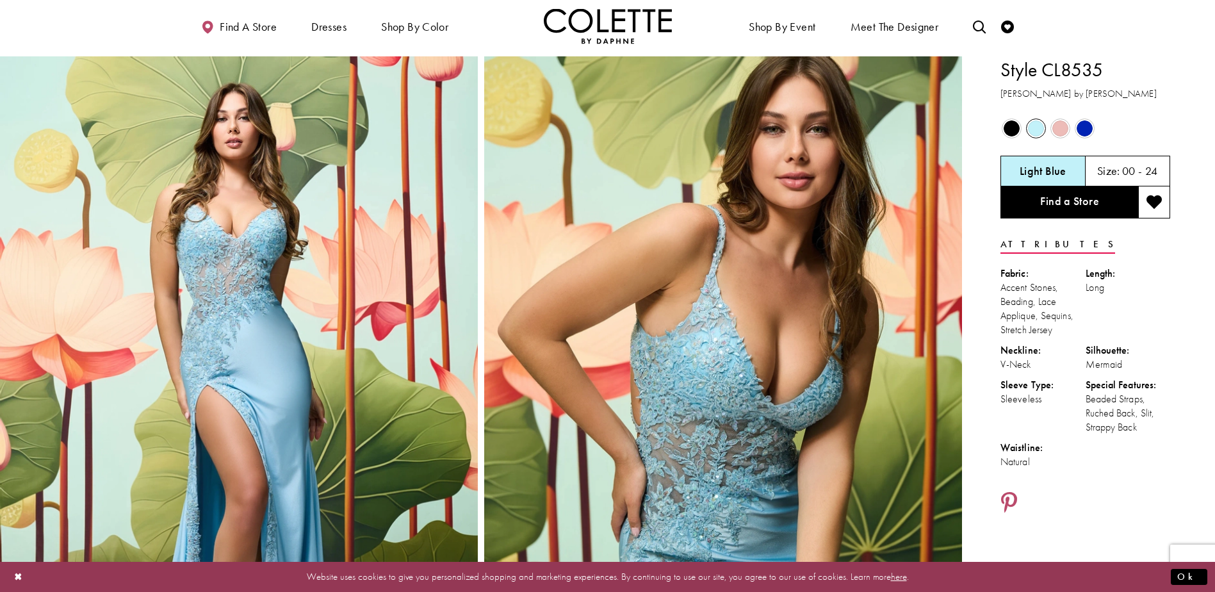
scroll to position [0, 0]
